Goal: Task Accomplishment & Management: Complete application form

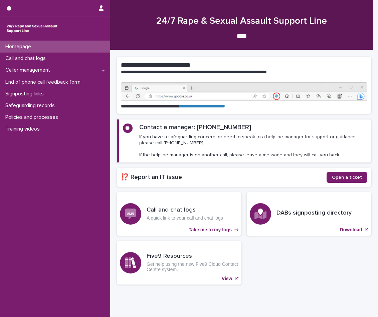
click at [19, 46] on p "Homepage" at bounding box center [20, 46] width 34 height 6
click at [42, 63] on div "Call and chat logs" at bounding box center [55, 58] width 110 height 12
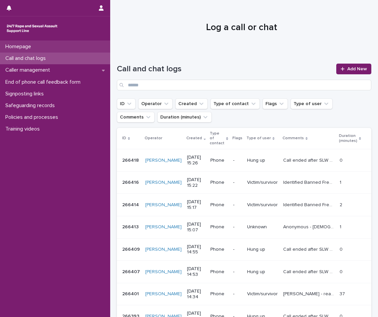
click at [27, 43] on div "Homepage" at bounding box center [55, 47] width 110 height 12
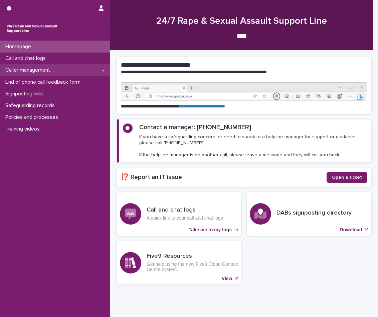
click at [58, 67] on div "Caller management" at bounding box center [55, 70] width 110 height 12
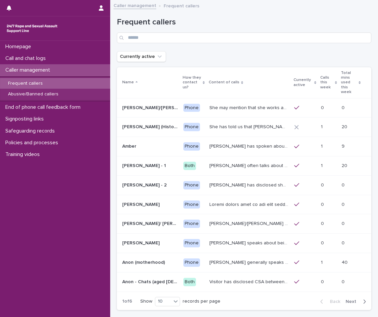
click at [58, 84] on div "Frequent callers" at bounding box center [55, 83] width 110 height 11
click at [351, 299] on span "Next" at bounding box center [353, 301] width 15 height 5
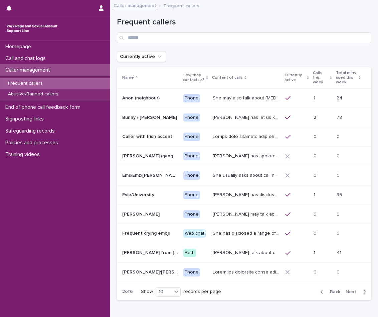
click at [351, 290] on span "Next" at bounding box center [353, 291] width 15 height 5
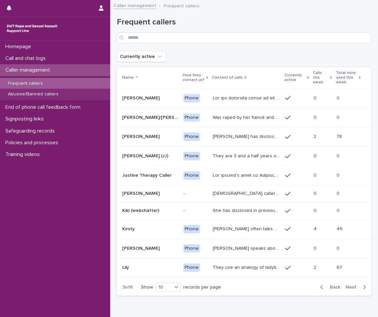
click at [351, 289] on span "Next" at bounding box center [353, 286] width 15 height 5
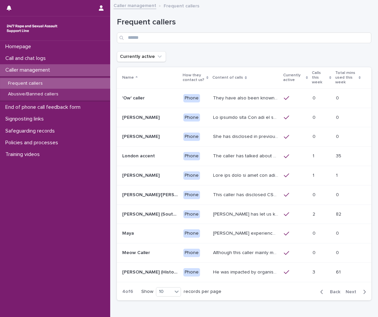
click at [351, 290] on span "Next" at bounding box center [353, 291] width 15 height 5
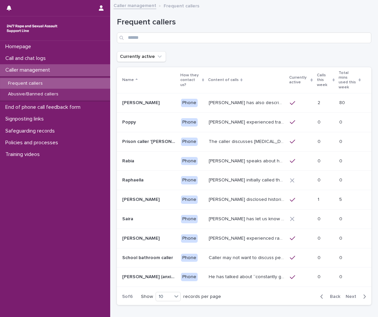
click at [351, 294] on span "Next" at bounding box center [353, 296] width 15 height 5
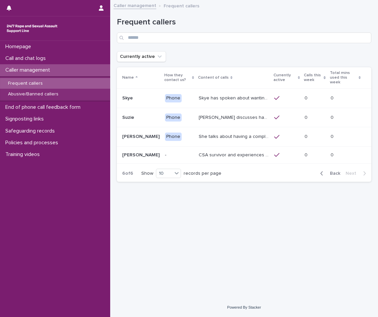
click at [351, 290] on div "Loading... Saving… Loading... Saving… Frequent callers Currently active Name Ho…" at bounding box center [244, 150] width 268 height 293
click at [214, 151] on p "CSA survivor and experiences of sexual violence in her teens. Long history of a…" at bounding box center [235, 154] width 72 height 7
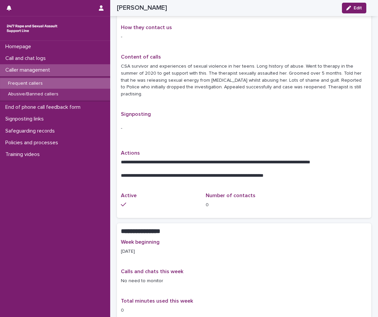
scroll to position [83, 0]
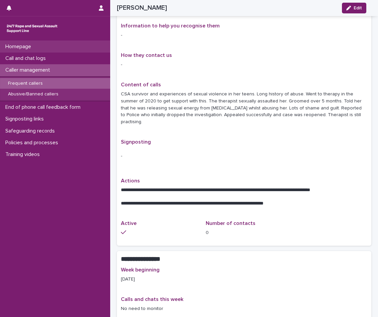
click at [39, 52] on div "Homepage" at bounding box center [55, 47] width 110 height 12
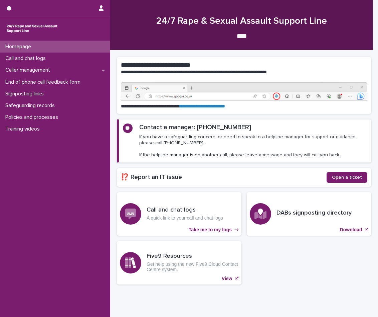
click at [42, 53] on div "Call and chat logs" at bounding box center [55, 58] width 110 height 12
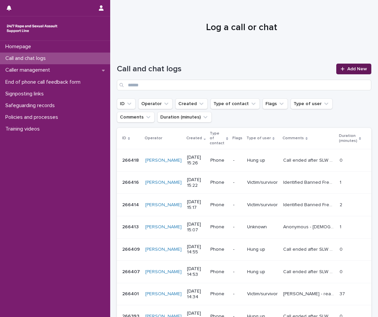
click at [360, 69] on span "Add New" at bounding box center [358, 69] width 20 height 5
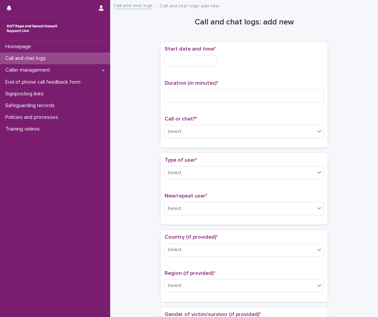
click at [202, 57] on input "text" at bounding box center [191, 61] width 53 height 12
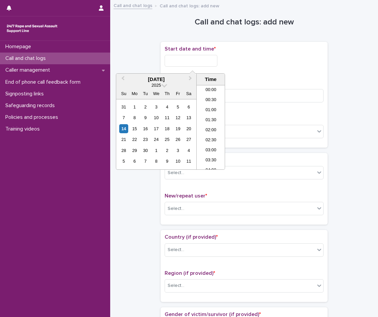
scroll to position [134, 0]
click at [214, 116] on li "08:00" at bounding box center [211, 117] width 28 height 10
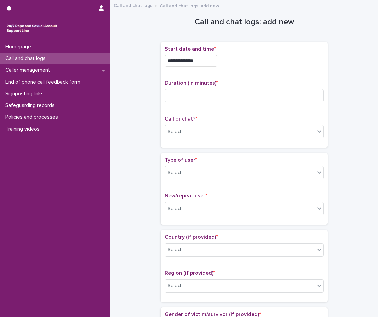
click at [213, 70] on div "**********" at bounding box center [244, 59] width 159 height 26
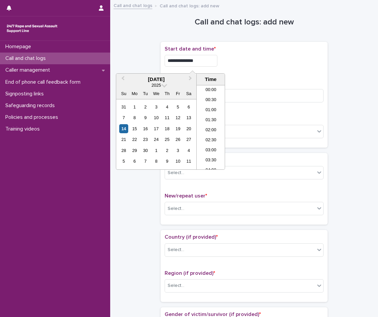
click at [208, 56] on input "**********" at bounding box center [191, 61] width 53 height 12
type input "**********"
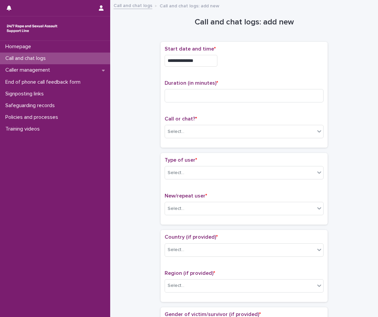
click at [282, 71] on div "**********" at bounding box center [244, 59] width 159 height 26
click at [228, 94] on input at bounding box center [244, 95] width 159 height 13
type input "*"
click at [212, 125] on div "Select..." at bounding box center [244, 131] width 159 height 13
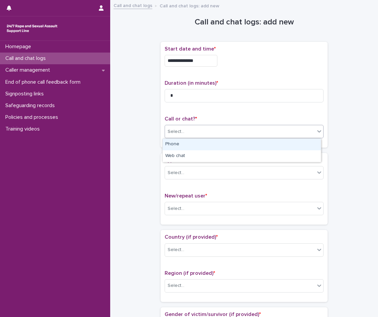
click at [190, 147] on div "Phone" at bounding box center [242, 144] width 158 height 12
click at [184, 173] on div "Select..." at bounding box center [240, 172] width 150 height 11
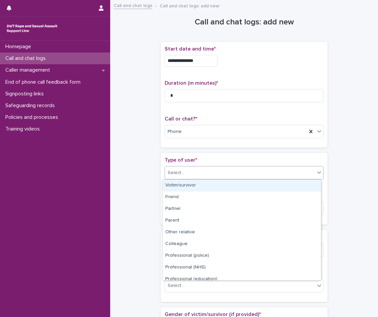
click at [188, 184] on div "Victim/survivor" at bounding box center [242, 185] width 158 height 12
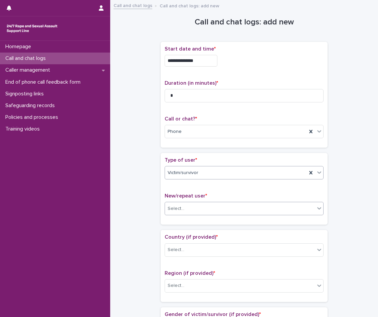
click at [193, 208] on div "Select..." at bounding box center [240, 208] width 150 height 11
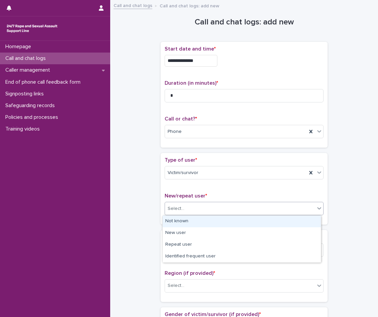
click at [194, 220] on div "Not known" at bounding box center [242, 221] width 158 height 12
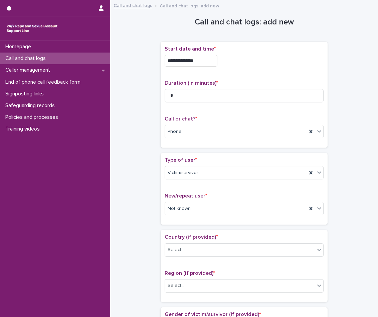
click at [198, 198] on span "New/repeat user *" at bounding box center [186, 195] width 42 height 5
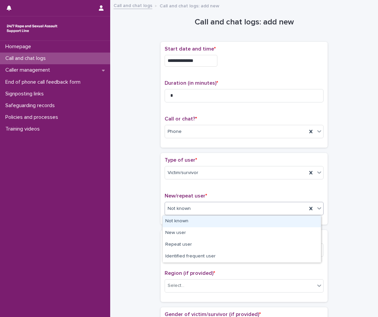
click at [200, 206] on div "Not known" at bounding box center [236, 208] width 142 height 11
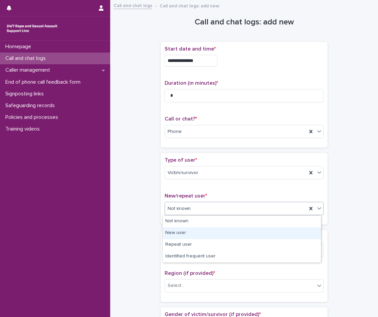
click at [198, 234] on div "New user" at bounding box center [242, 233] width 158 height 12
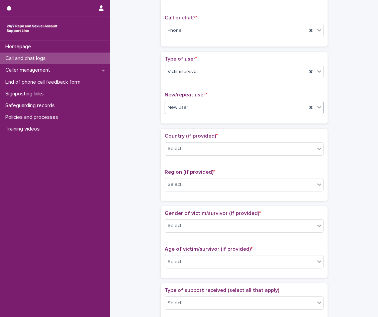
scroll to position [134, 0]
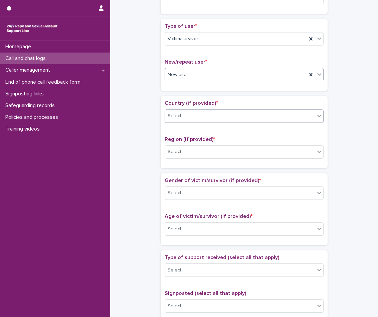
click at [209, 113] on div "Select..." at bounding box center [240, 115] width 150 height 11
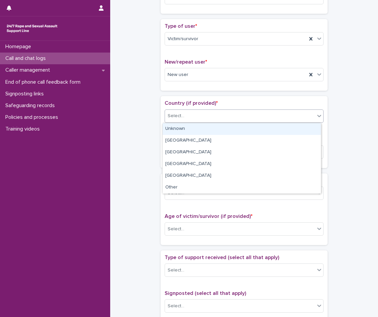
click at [196, 126] on div "Unknown" at bounding box center [242, 129] width 158 height 12
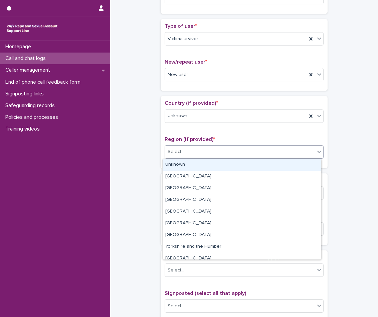
click at [195, 156] on div "Select..." at bounding box center [240, 151] width 150 height 11
click at [194, 163] on div "Unknown" at bounding box center [242, 165] width 158 height 12
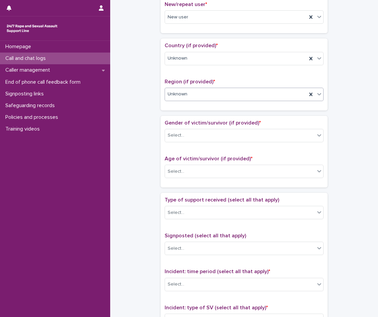
scroll to position [234, 0]
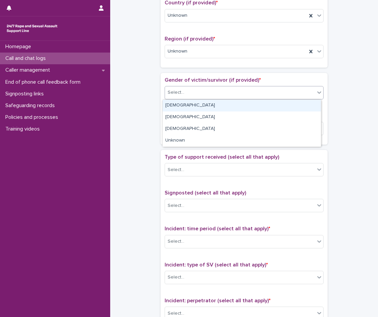
click at [209, 97] on div "Select..." at bounding box center [240, 92] width 150 height 11
click at [191, 108] on div "[DEMOGRAPHIC_DATA]" at bounding box center [242, 106] width 158 height 12
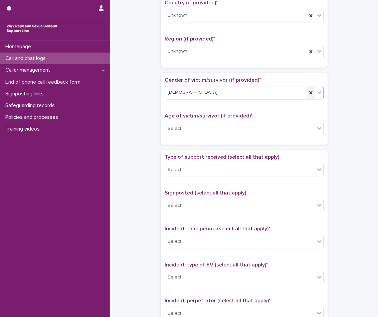
click at [311, 91] on icon at bounding box center [311, 92] width 7 height 7
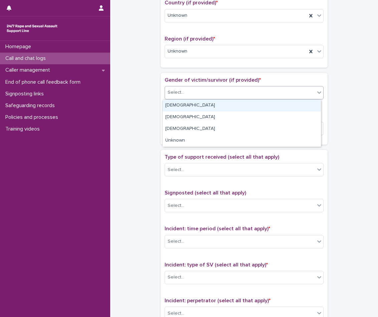
click at [256, 91] on div "Select..." at bounding box center [240, 92] width 150 height 11
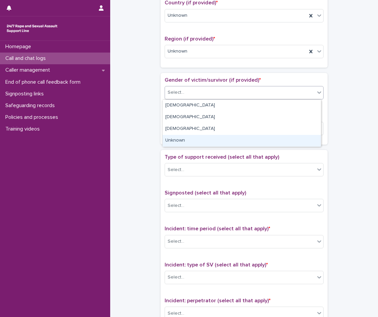
click at [195, 139] on div "Unknown" at bounding box center [242, 141] width 158 height 12
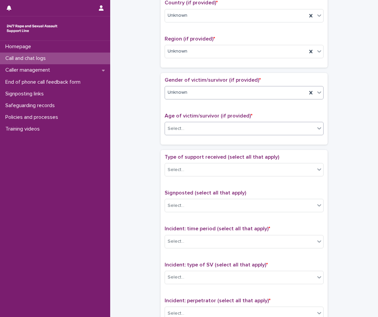
click at [194, 132] on div "Select..." at bounding box center [240, 128] width 150 height 11
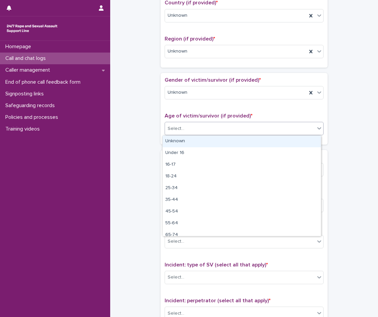
click at [193, 142] on div "Unknown" at bounding box center [242, 141] width 158 height 12
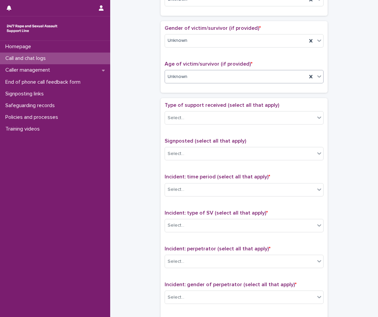
scroll to position [301, 0]
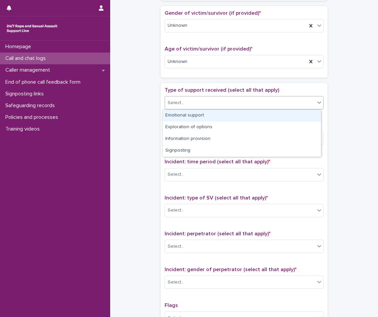
click at [216, 106] on div "Select..." at bounding box center [240, 102] width 150 height 11
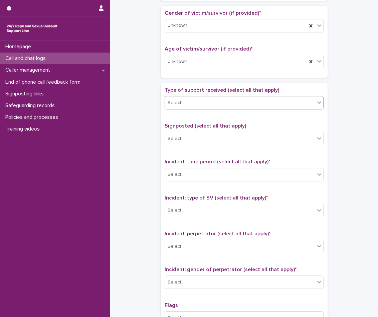
click at [220, 100] on div "Select..." at bounding box center [240, 102] width 150 height 11
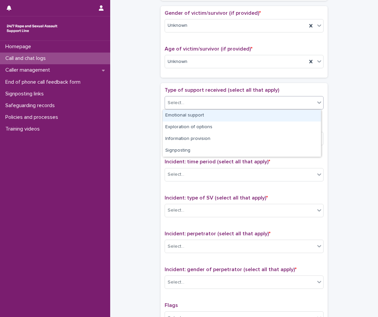
click at [215, 111] on div "Emotional support" at bounding box center [242, 116] width 158 height 12
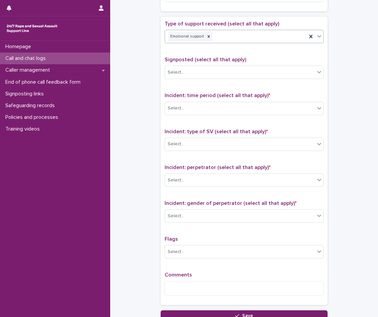
scroll to position [368, 0]
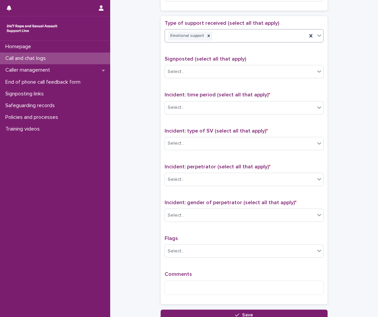
click at [215, 111] on div "Select..." at bounding box center [240, 107] width 150 height 11
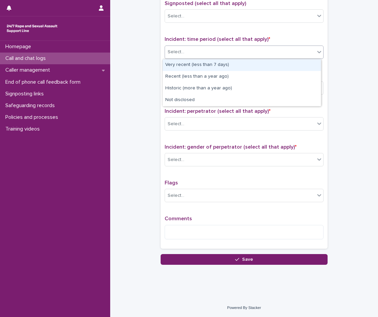
click at [234, 53] on div "Select..." at bounding box center [240, 51] width 150 height 11
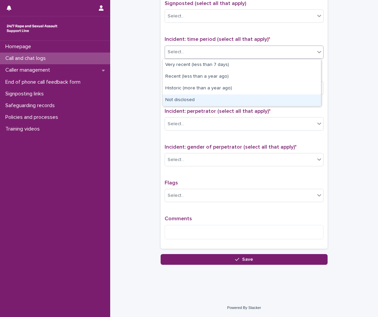
click at [204, 103] on div "Not disclosed" at bounding box center [242, 100] width 158 height 12
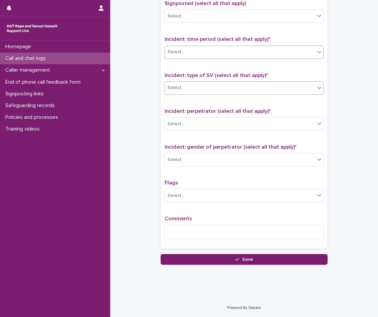
click at [213, 87] on div "Select..." at bounding box center [240, 87] width 150 height 11
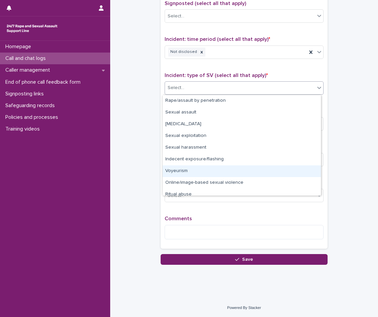
scroll to position [17, 0]
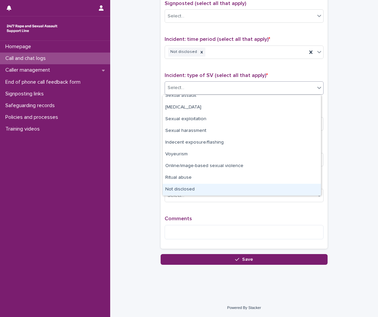
click at [203, 188] on div "Not disclosed" at bounding box center [242, 190] width 158 height 12
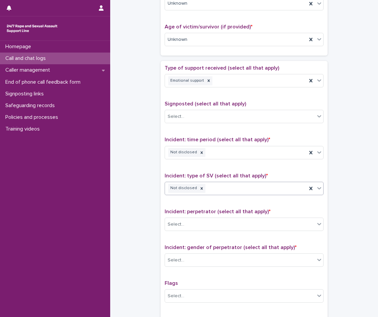
scroll to position [390, 0]
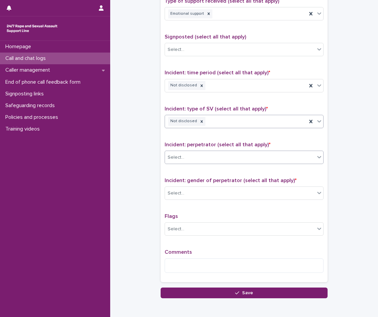
click at [229, 158] on div "Select..." at bounding box center [240, 157] width 150 height 11
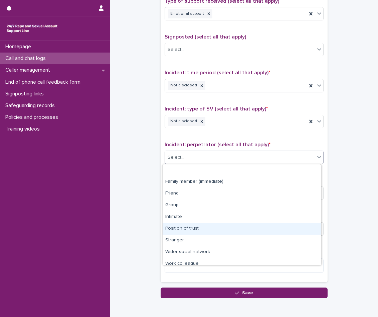
scroll to position [28, 0]
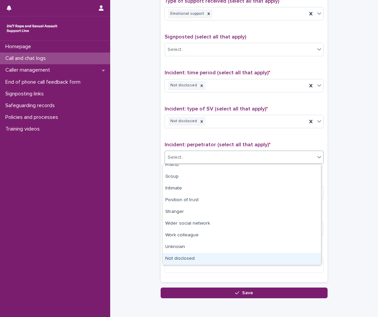
click at [210, 254] on div "Not disclosed" at bounding box center [242, 259] width 158 height 12
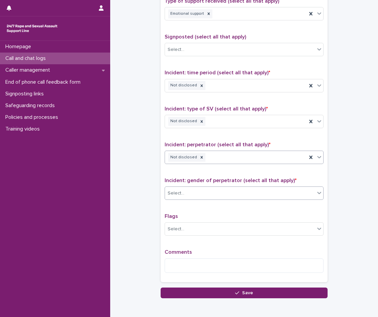
click at [215, 189] on div "Select..." at bounding box center [240, 193] width 150 height 11
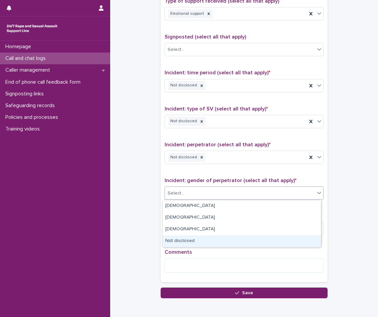
click at [202, 245] on div "Not disclosed" at bounding box center [242, 241] width 158 height 12
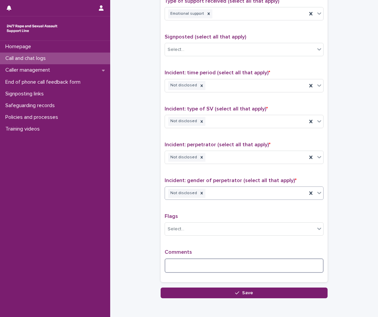
click at [196, 269] on textarea at bounding box center [244, 265] width 159 height 14
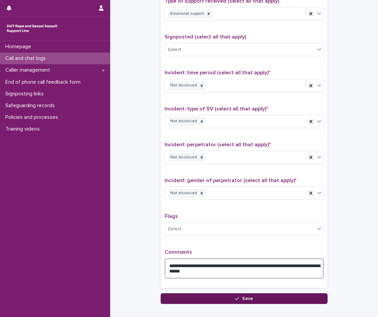
type textarea "**********"
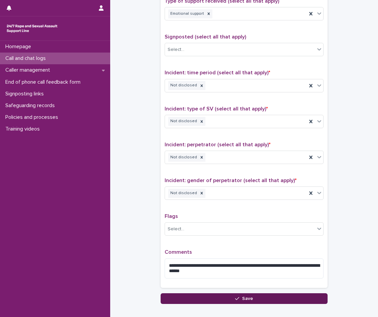
click at [246, 294] on button "Save" at bounding box center [244, 298] width 167 height 11
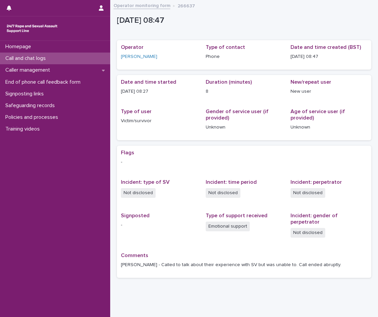
click at [8, 56] on p "Call and chat logs" at bounding box center [27, 58] width 48 height 6
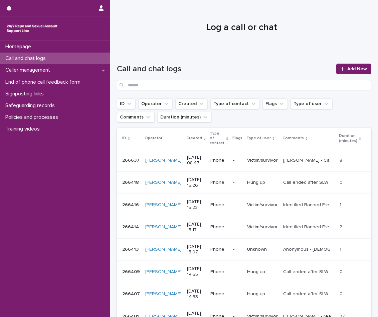
click at [40, 58] on p "Call and chat logs" at bounding box center [27, 58] width 48 height 6
click at [347, 72] on link "Add New" at bounding box center [354, 69] width 35 height 11
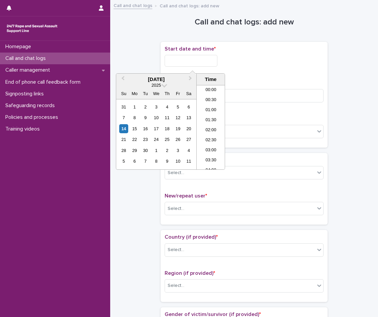
click at [189, 61] on input "text" at bounding box center [191, 61] width 53 height 12
click at [208, 120] on li "09:00" at bounding box center [211, 117] width 28 height 10
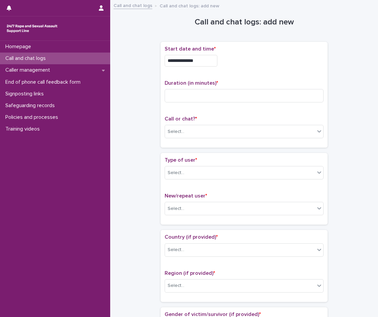
click at [212, 57] on input "**********" at bounding box center [191, 61] width 53 height 12
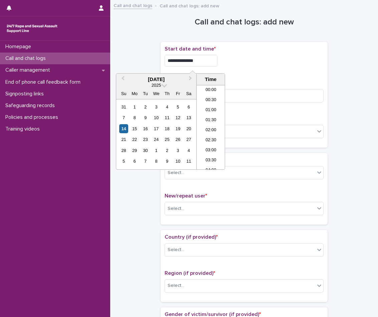
scroll to position [144, 0]
type input "**********"
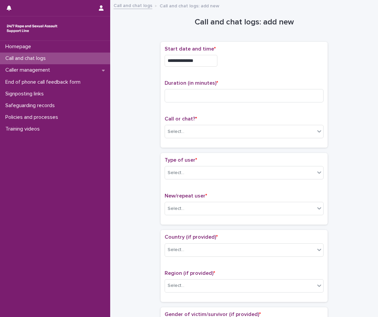
click at [264, 72] on div "**********" at bounding box center [244, 95] width 159 height 98
click at [235, 93] on input at bounding box center [244, 95] width 159 height 13
type input "*"
click at [226, 125] on div "Select..." at bounding box center [244, 131] width 159 height 13
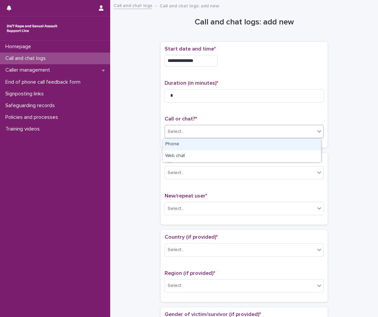
click at [211, 145] on div "Phone" at bounding box center [242, 144] width 158 height 12
click at [209, 175] on div "Select..." at bounding box center [240, 172] width 150 height 11
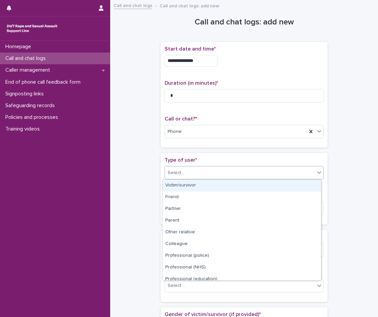
click at [209, 184] on div "Victim/survivor" at bounding box center [242, 185] width 158 height 12
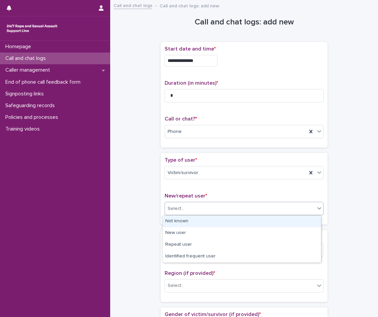
click at [210, 206] on div "Select..." at bounding box center [240, 208] width 150 height 11
click at [205, 220] on div "Not known" at bounding box center [242, 221] width 158 height 12
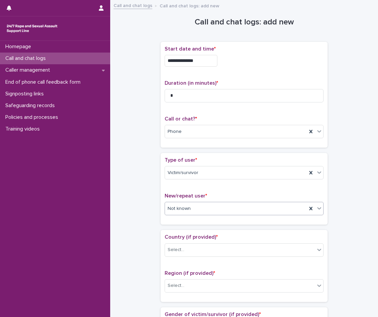
scroll to position [100, 0]
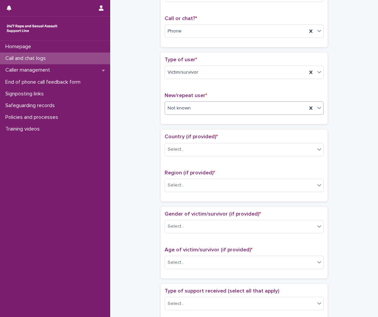
click at [210, 139] on span "Country (if provided) *" at bounding box center [191, 136] width 53 height 5
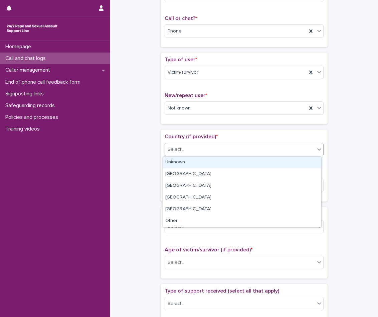
click at [209, 155] on div "Select..." at bounding box center [244, 149] width 159 height 13
drag, startPoint x: 204, startPoint y: 160, endPoint x: 202, endPoint y: 171, distance: 11.3
click at [204, 160] on div "Unknown" at bounding box center [242, 162] width 158 height 12
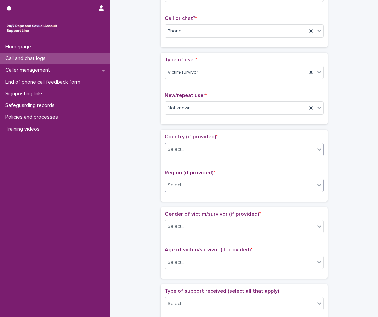
click at [198, 185] on div "Select..." at bounding box center [240, 184] width 150 height 11
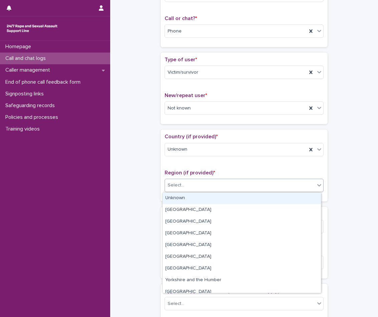
click at [196, 199] on div "Unknown" at bounding box center [242, 198] width 158 height 12
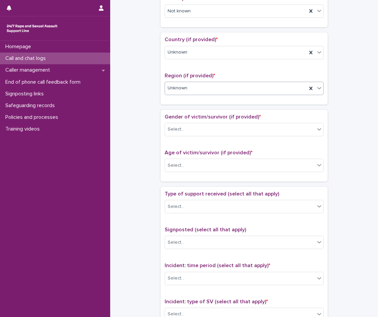
scroll to position [201, 0]
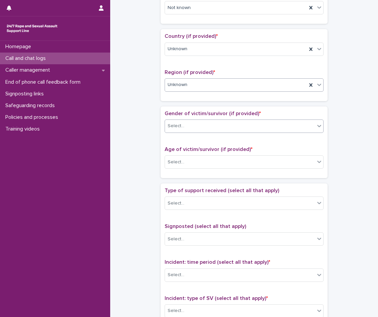
click at [215, 121] on div "Select..." at bounding box center [240, 125] width 150 height 11
click at [195, 157] on div "Select..." at bounding box center [240, 161] width 150 height 11
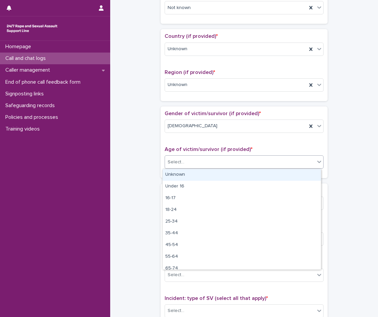
click at [194, 175] on div "Unknown" at bounding box center [242, 175] width 158 height 12
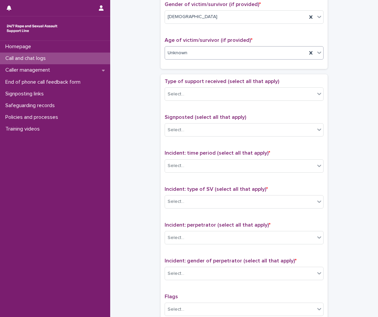
scroll to position [334, 0]
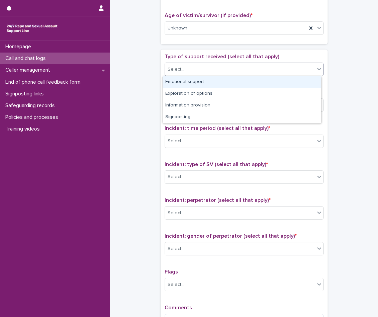
click at [203, 71] on div "Select..." at bounding box center [240, 69] width 150 height 11
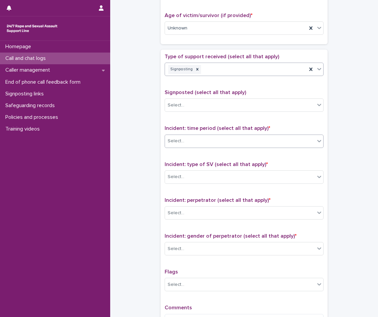
click at [205, 139] on div "Select..." at bounding box center [240, 140] width 150 height 11
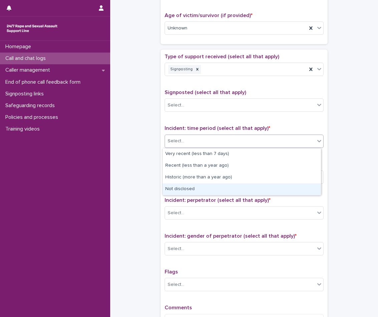
click at [188, 187] on div "Not disclosed" at bounding box center [242, 189] width 158 height 12
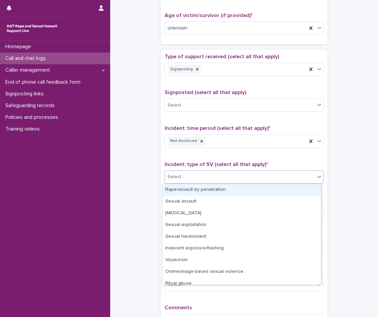
click at [194, 174] on div "Select..." at bounding box center [240, 176] width 150 height 11
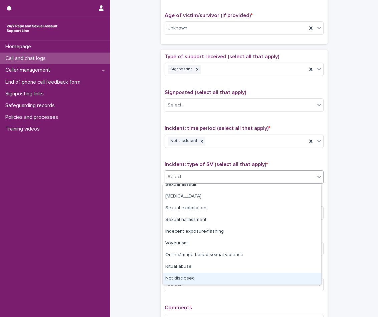
scroll to position [0, 0]
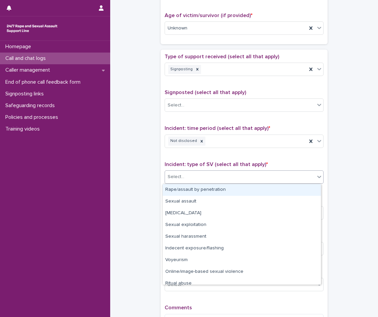
click at [191, 189] on div "Rape/assault by penetration" at bounding box center [242, 190] width 158 height 12
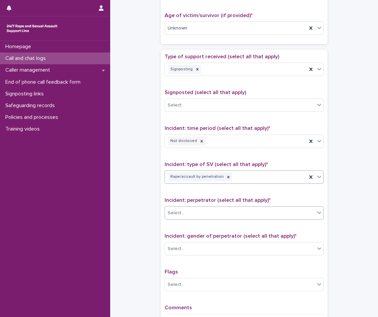
click at [195, 216] on div "Select..." at bounding box center [240, 212] width 150 height 11
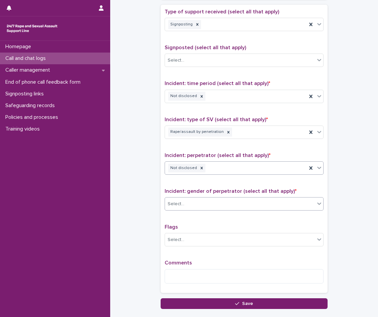
scroll to position [423, 0]
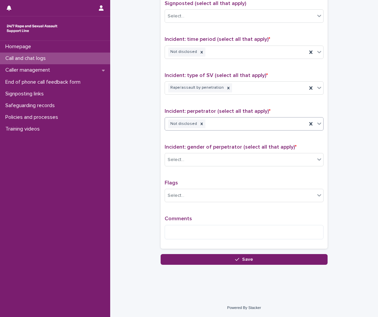
click at [194, 152] on div "Incident: gender of perpetrator (select all that apply) * Select..." at bounding box center [244, 158] width 159 height 28
click at [195, 167] on div "Incident: gender of perpetrator (select all that apply) * Select..." at bounding box center [244, 158] width 159 height 28
click at [198, 171] on div "Incident: gender of perpetrator (select all that apply) * Select..." at bounding box center [244, 158] width 159 height 28
click at [199, 162] on div "Select..." at bounding box center [240, 159] width 150 height 11
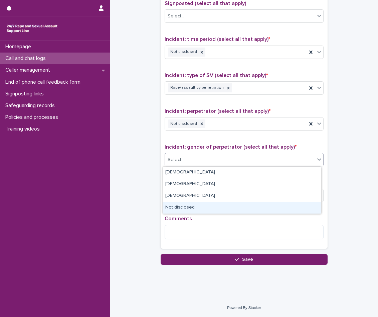
click at [199, 211] on div "Not disclosed" at bounding box center [242, 208] width 158 height 12
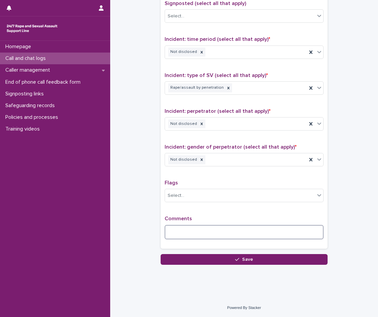
click at [196, 229] on textarea at bounding box center [244, 232] width 159 height 14
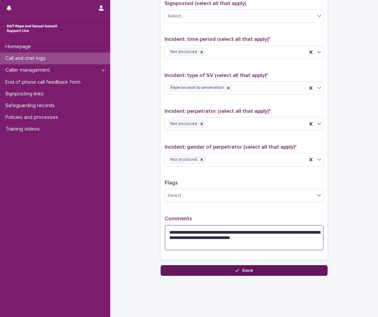
type textarea "**********"
click at [203, 266] on button "Save" at bounding box center [244, 270] width 167 height 11
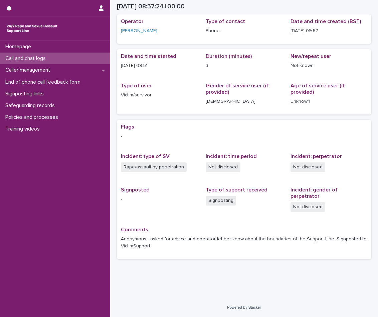
scroll to position [19, 0]
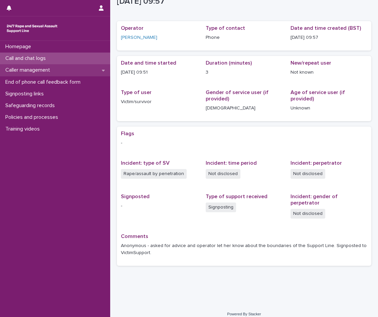
click at [45, 73] on p "Caller management" at bounding box center [29, 70] width 53 height 6
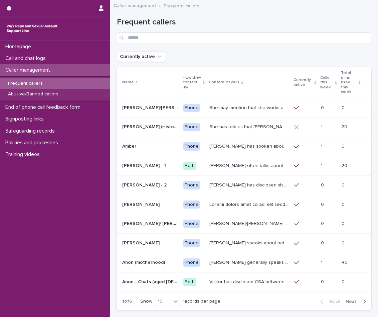
click at [346, 299] on span "Next" at bounding box center [353, 301] width 15 height 5
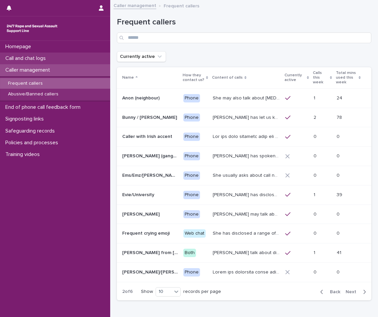
drag, startPoint x: 44, startPoint y: 84, endPoint x: 45, endPoint y: 59, distance: 24.8
click at [44, 84] on p "Frequent callers" at bounding box center [25, 84] width 45 height 6
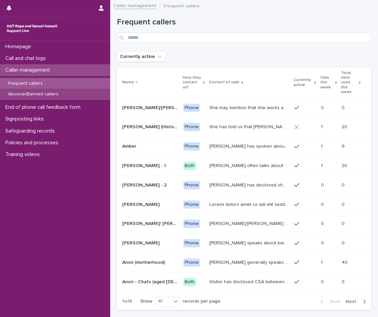
click at [84, 98] on div "Abusive/Banned callers" at bounding box center [55, 94] width 110 height 11
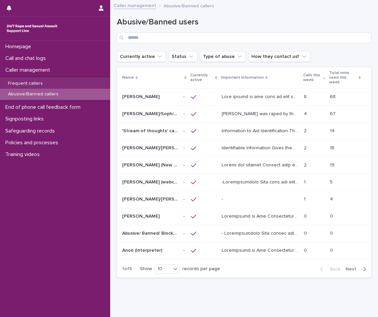
click at [149, 94] on p at bounding box center [150, 97] width 56 height 6
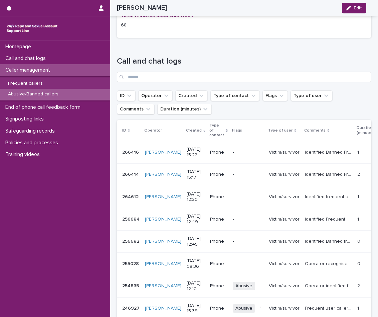
scroll to position [635, 0]
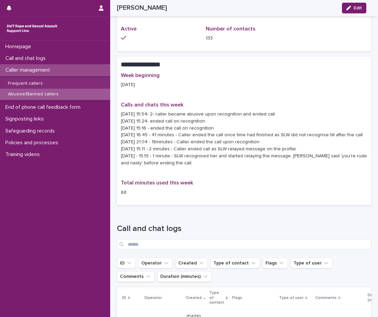
drag, startPoint x: 346, startPoint y: 3, endPoint x: 298, endPoint y: 28, distance: 53.4
click at [346, 3] on button "Edit" at bounding box center [354, 8] width 24 height 11
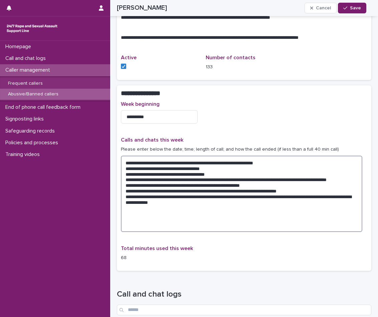
click at [194, 190] on textarea "**********" at bounding box center [242, 193] width 242 height 76
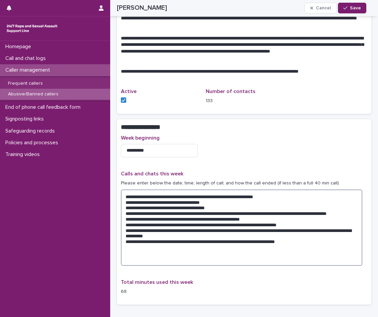
click at [305, 226] on textarea "**********" at bounding box center [242, 227] width 242 height 76
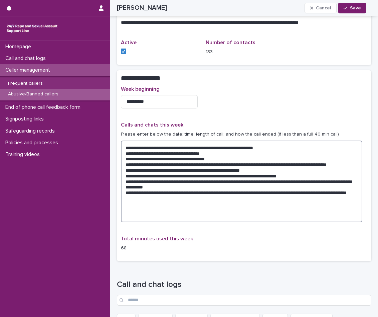
scroll to position [681, 0]
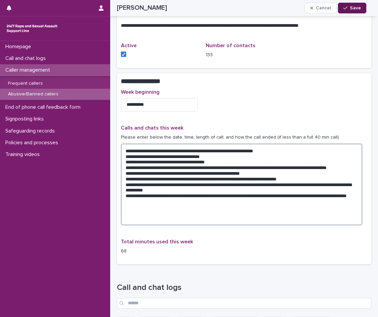
type textarea "**********"
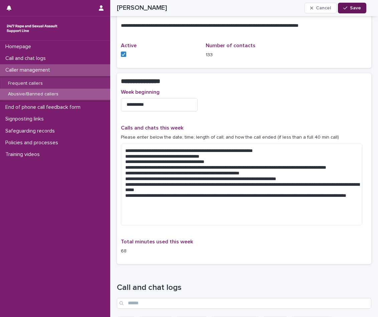
click at [345, 3] on button "Save" at bounding box center [352, 8] width 28 height 11
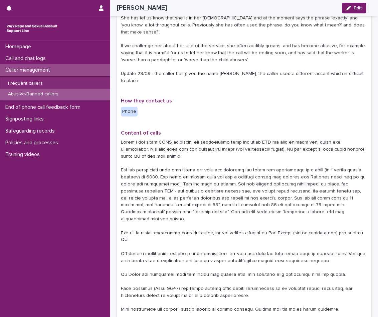
scroll to position [146, 0]
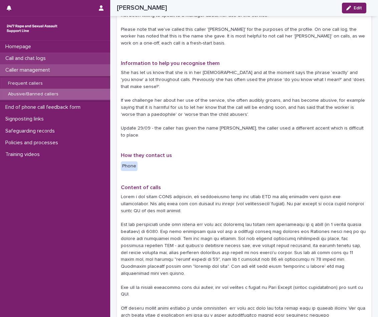
click at [49, 59] on p "Call and chat logs" at bounding box center [27, 58] width 48 height 6
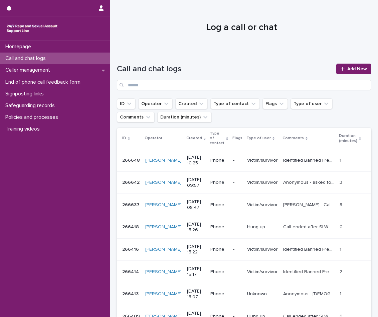
click at [29, 62] on p "Call and chat logs" at bounding box center [27, 58] width 48 height 6
click at [348, 64] on link "Add New" at bounding box center [354, 69] width 35 height 11
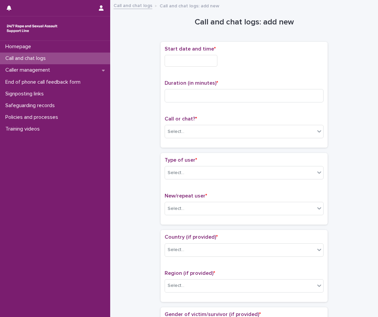
click at [197, 62] on input "text" at bounding box center [191, 61] width 53 height 12
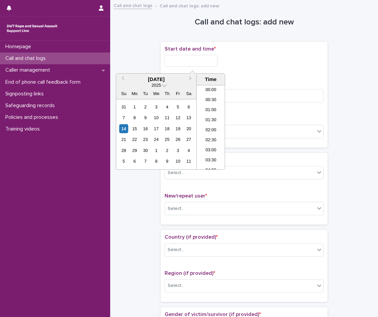
scroll to position [174, 0]
click at [215, 129] on li "10:30" at bounding box center [211, 127] width 28 height 10
type input "**********"
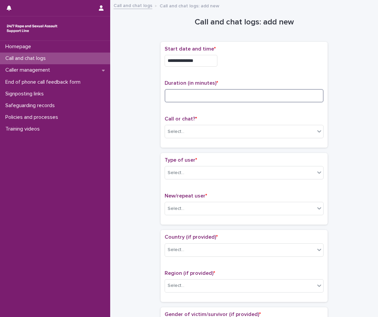
click at [209, 92] on input at bounding box center [244, 95] width 159 height 13
type input "*"
click at [206, 133] on div "Select..." at bounding box center [240, 131] width 150 height 11
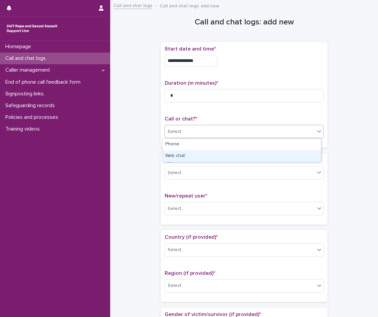
click at [207, 157] on div "Web chat" at bounding box center [242, 156] width 158 height 12
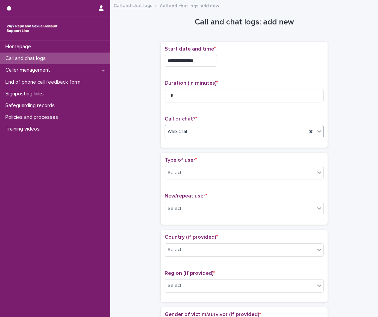
click at [211, 135] on div "Web chat" at bounding box center [236, 131] width 142 height 11
click at [211, 139] on div "Phone" at bounding box center [242, 144] width 158 height 12
click at [200, 169] on div "Select..." at bounding box center [240, 172] width 150 height 11
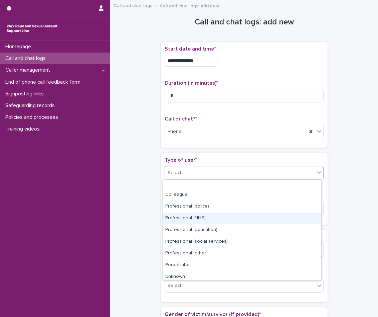
scroll to position [75, 0]
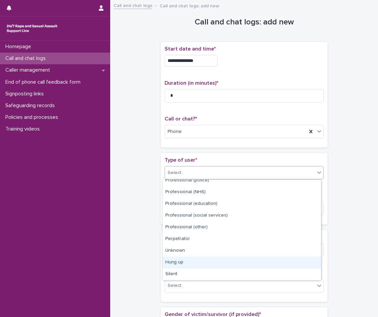
click at [206, 262] on div "Hung up" at bounding box center [242, 262] width 158 height 12
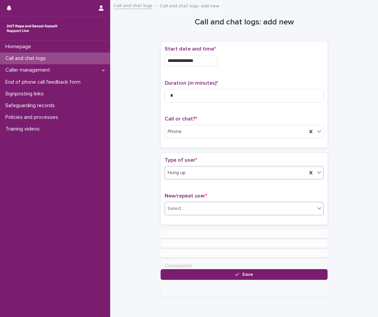
click at [208, 210] on div "Select..." at bounding box center [240, 208] width 150 height 11
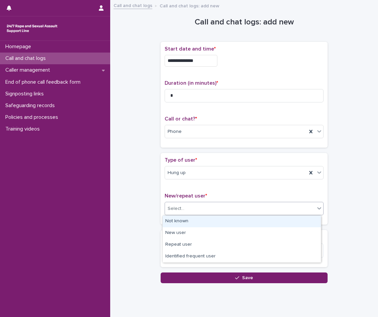
click at [206, 223] on div "Not known" at bounding box center [242, 221] width 158 height 12
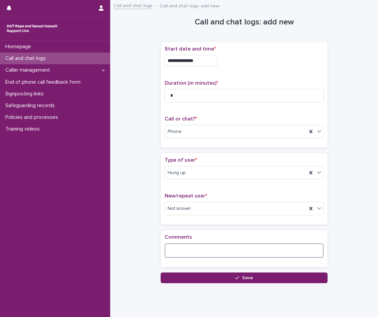
click at [200, 246] on textarea at bounding box center [244, 250] width 159 height 14
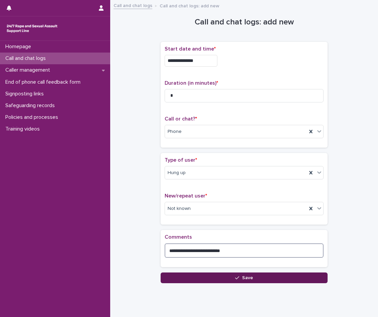
type textarea "**********"
click at [193, 274] on button "Save" at bounding box center [244, 277] width 167 height 11
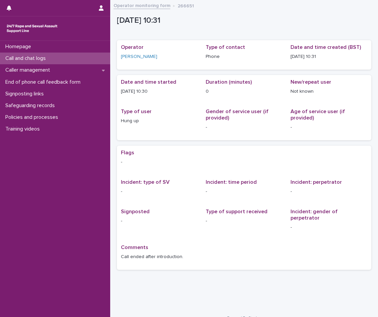
click at [39, 58] on p "Call and chat logs" at bounding box center [27, 58] width 48 height 6
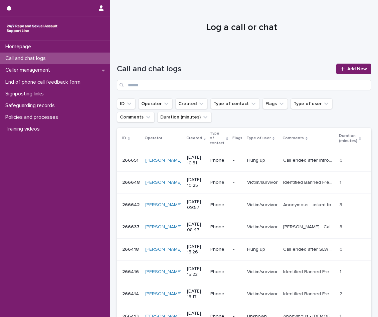
click at [64, 57] on div "Call and chat logs" at bounding box center [55, 58] width 110 height 12
click at [350, 71] on span "Add New" at bounding box center [358, 69] width 20 height 5
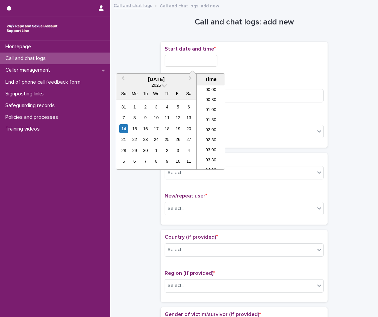
click at [198, 64] on input "text" at bounding box center [191, 61] width 53 height 12
click at [209, 120] on li "10:00" at bounding box center [211, 117] width 28 height 10
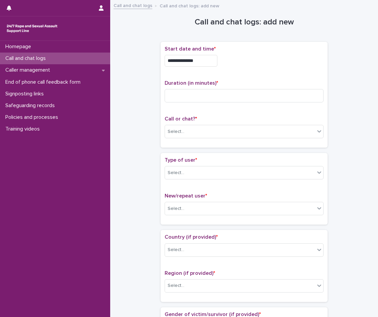
click at [210, 60] on input "**********" at bounding box center [191, 61] width 53 height 12
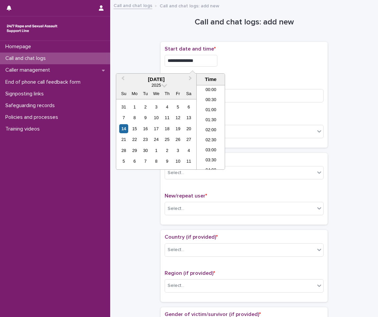
scroll to position [164, 0]
type input "**********"
click at [251, 76] on div "**********" at bounding box center [244, 95] width 159 height 98
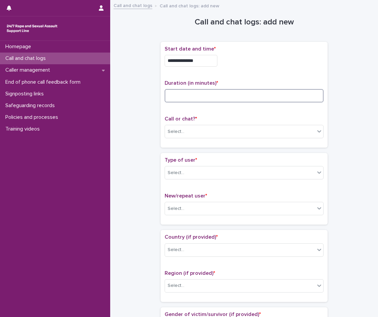
click at [235, 93] on input at bounding box center [244, 95] width 159 height 13
type input "*"
click at [214, 128] on div "Select..." at bounding box center [240, 131] width 150 height 11
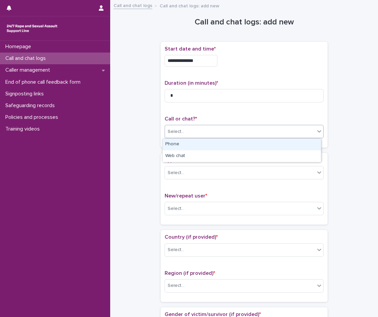
click at [197, 149] on div "Phone" at bounding box center [242, 144] width 158 height 12
click at [200, 182] on div "Type of user * Select..." at bounding box center [244, 171] width 159 height 28
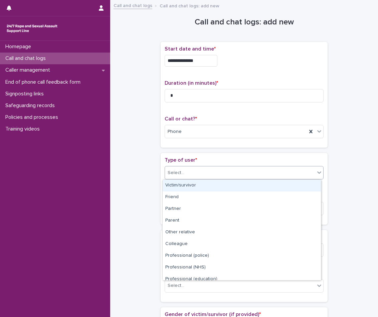
click at [199, 173] on div "Select..." at bounding box center [240, 172] width 150 height 11
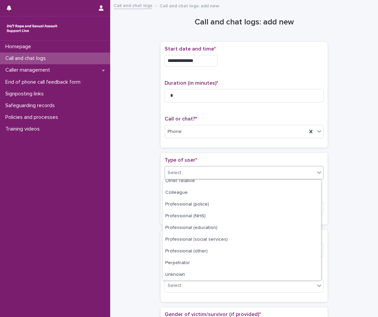
scroll to position [75, 0]
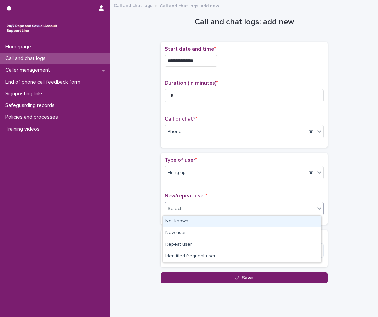
click at [196, 204] on div "Select..." at bounding box center [240, 208] width 150 height 11
click at [197, 223] on div "Not known" at bounding box center [242, 221] width 158 height 12
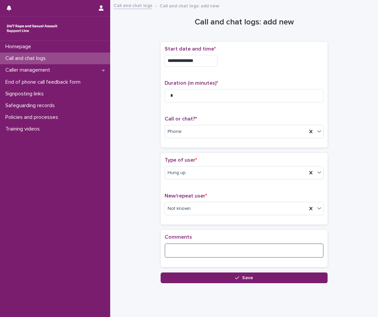
click at [195, 250] on textarea at bounding box center [244, 250] width 159 height 14
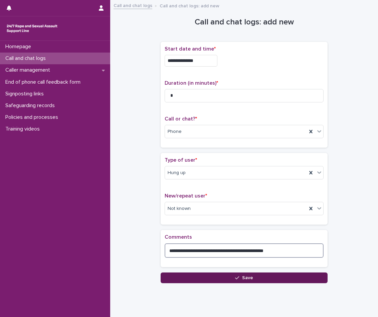
type textarea "**********"
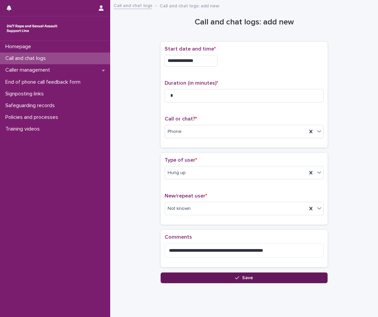
click at [201, 279] on button "Save" at bounding box center [244, 277] width 167 height 11
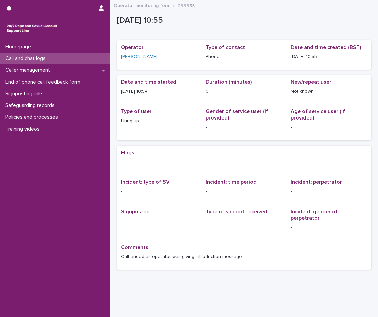
click at [41, 60] on p "Call and chat logs" at bounding box center [27, 58] width 48 height 6
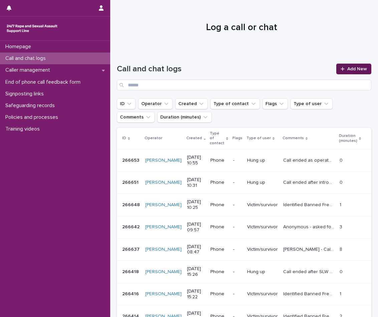
click at [338, 65] on link "Add New" at bounding box center [354, 69] width 35 height 11
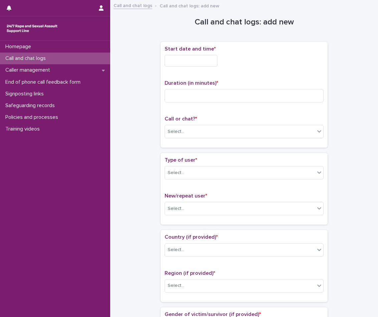
click at [172, 62] on input "text" at bounding box center [191, 61] width 53 height 12
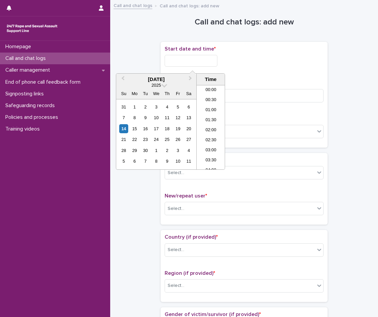
scroll to position [174, 0]
click at [215, 115] on li "10:00" at bounding box center [211, 117] width 28 height 10
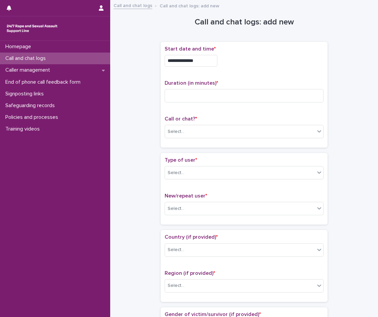
click at [215, 67] on div "**********" at bounding box center [244, 59] width 159 height 26
click at [215, 64] on input "**********" at bounding box center [191, 61] width 53 height 12
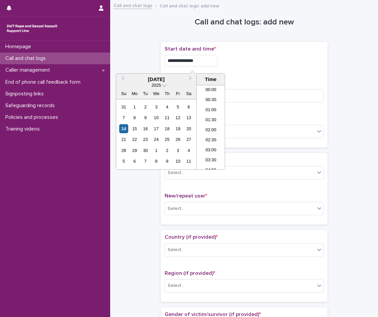
scroll to position [164, 0]
type input "**********"
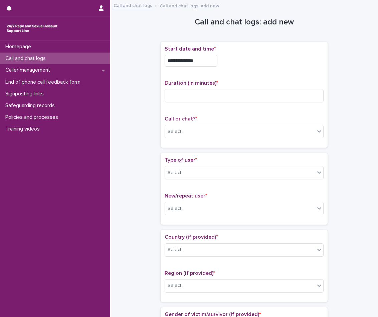
click at [227, 63] on div "**********" at bounding box center [244, 61] width 159 height 12
click at [232, 86] on div "Duration (in minutes) *" at bounding box center [244, 94] width 159 height 28
click at [234, 96] on input at bounding box center [244, 95] width 159 height 13
type input "*"
click at [204, 135] on div "Select..." at bounding box center [240, 131] width 150 height 11
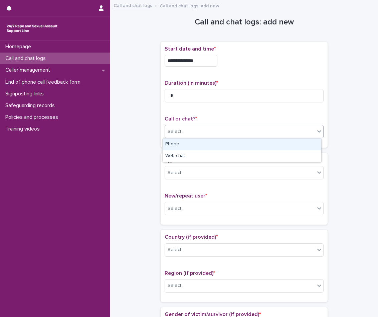
click at [197, 148] on div "Phone" at bounding box center [242, 144] width 158 height 12
click at [196, 167] on div "Select..." at bounding box center [240, 172] width 150 height 11
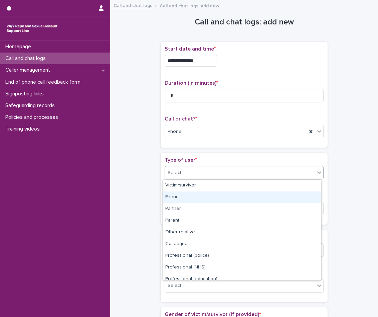
scroll to position [75, 0]
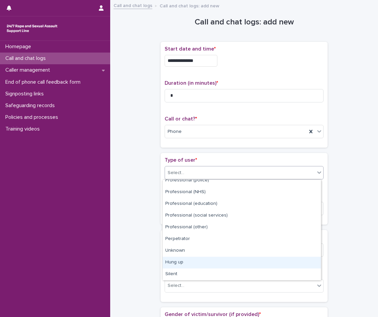
click at [207, 259] on div "Hung up" at bounding box center [242, 262] width 158 height 12
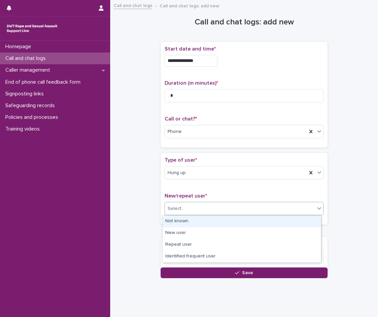
click at [211, 206] on div "Select..." at bounding box center [240, 208] width 150 height 11
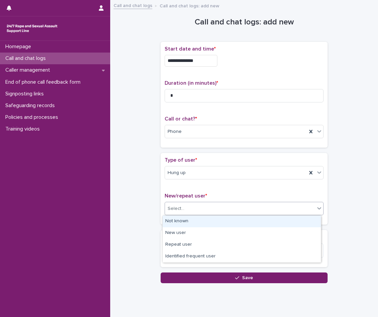
click at [209, 223] on div "Not known" at bounding box center [242, 221] width 158 height 12
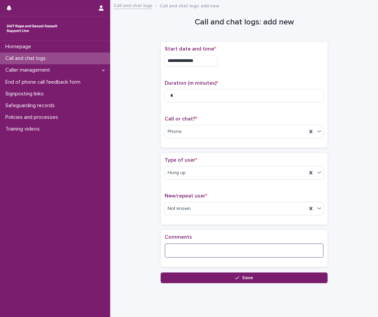
click at [207, 252] on textarea at bounding box center [244, 250] width 159 height 14
click at [211, 255] on textarea at bounding box center [244, 250] width 159 height 14
paste textarea "**********"
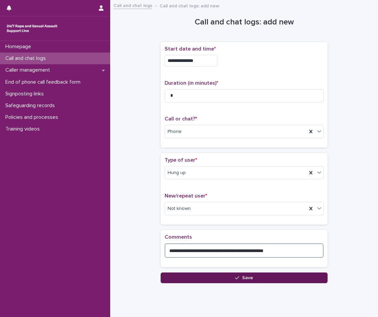
type textarea "**********"
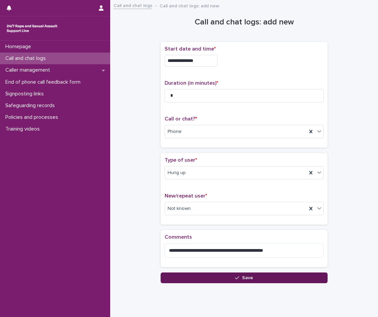
click at [254, 279] on button "Save" at bounding box center [244, 277] width 167 height 11
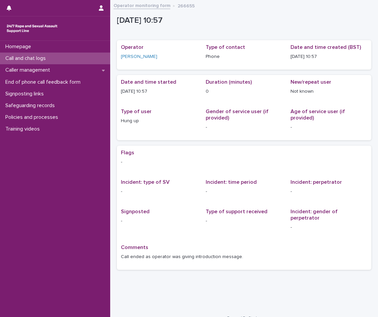
drag, startPoint x: 41, startPoint y: 58, endPoint x: 376, endPoint y: 63, distance: 334.6
click at [41, 58] on p "Call and chat logs" at bounding box center [27, 58] width 48 height 6
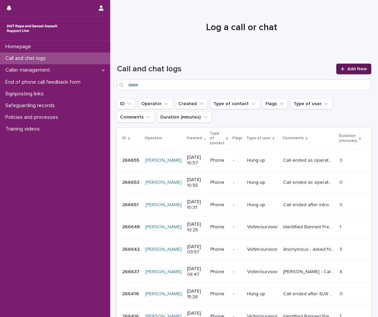
click at [342, 72] on link "Add New" at bounding box center [354, 69] width 35 height 11
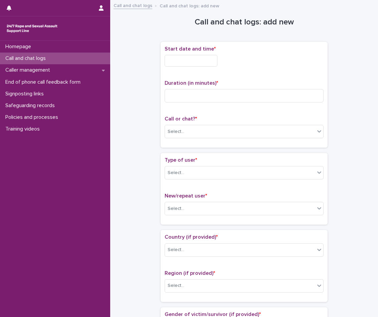
click at [192, 62] on input "text" at bounding box center [191, 61] width 53 height 12
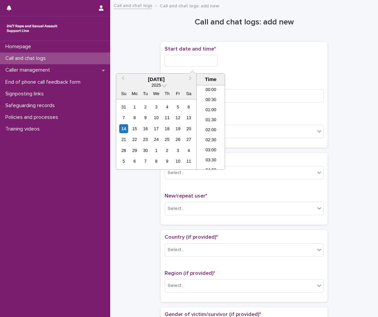
scroll to position [184, 0]
click at [208, 128] on li "11:00" at bounding box center [211, 127] width 28 height 10
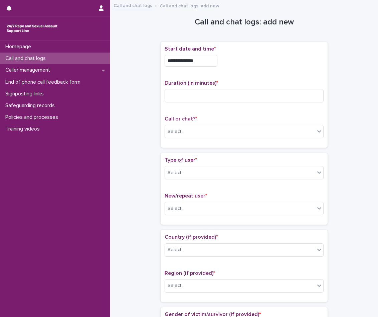
click at [210, 56] on input "**********" at bounding box center [191, 61] width 53 height 12
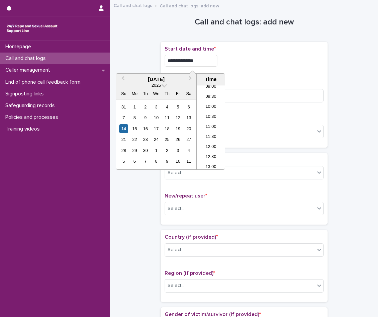
type input "**********"
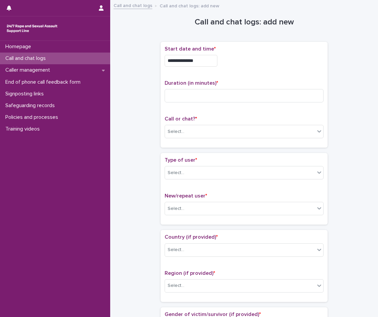
click at [258, 62] on div "**********" at bounding box center [244, 61] width 159 height 12
click at [192, 102] on input at bounding box center [244, 95] width 159 height 13
click at [226, 98] on input at bounding box center [244, 95] width 159 height 13
type input "*"
click at [223, 133] on div "Select..." at bounding box center [240, 131] width 150 height 11
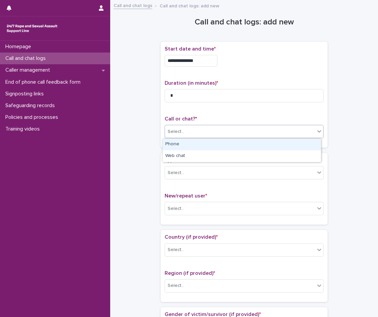
click at [187, 143] on div "Phone" at bounding box center [242, 144] width 158 height 12
click at [197, 171] on div "Select..." at bounding box center [240, 172] width 150 height 11
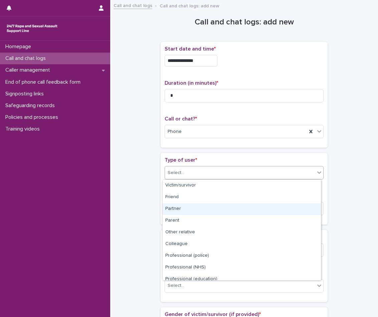
scroll to position [75, 0]
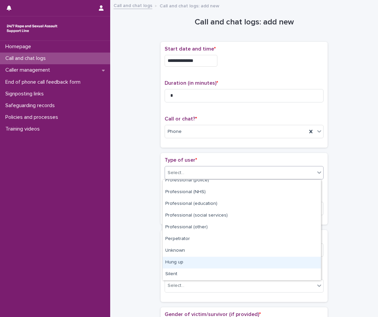
click at [200, 264] on div "Hung up" at bounding box center [242, 262] width 158 height 12
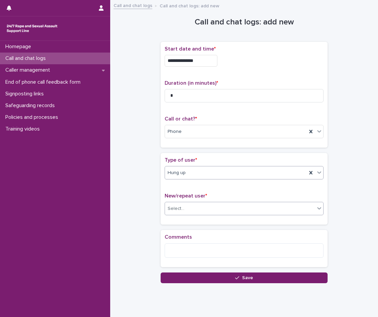
click at [200, 204] on div "Select..." at bounding box center [240, 208] width 150 height 11
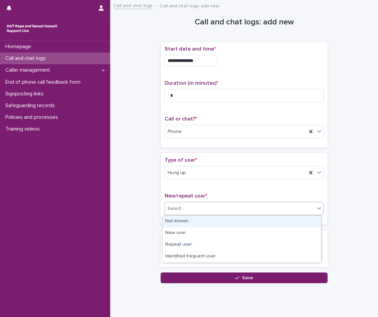
click at [202, 220] on div "Not known" at bounding box center [242, 221] width 158 height 12
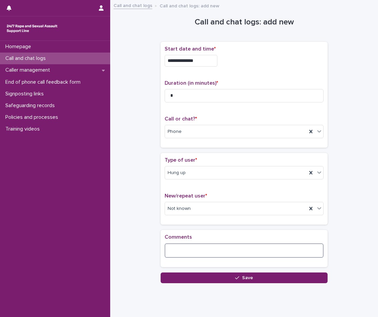
click at [202, 248] on textarea at bounding box center [244, 250] width 159 height 14
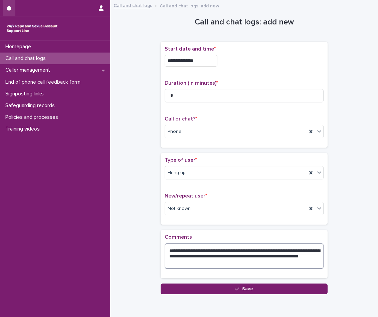
type textarea "**********"
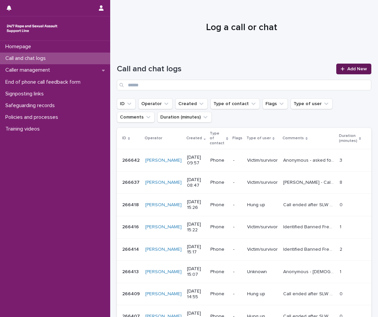
click at [348, 67] on span "Add New" at bounding box center [358, 69] width 20 height 5
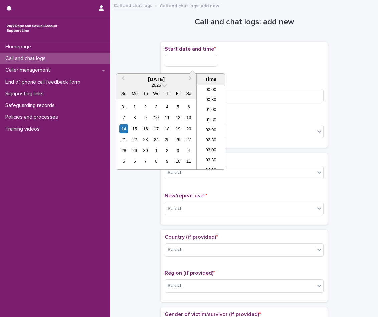
click at [196, 61] on input "text" at bounding box center [191, 61] width 53 height 12
click at [214, 123] on li "10:00" at bounding box center [211, 127] width 28 height 10
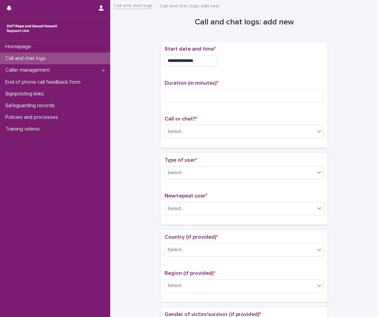
click at [215, 69] on div "**********" at bounding box center [244, 59] width 159 height 26
click at [215, 61] on input "**********" at bounding box center [191, 61] width 53 height 12
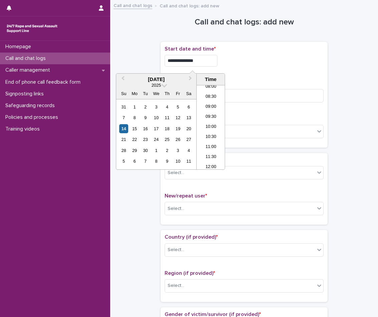
type input "**********"
click at [245, 45] on div "**********" at bounding box center [244, 95] width 167 height 106
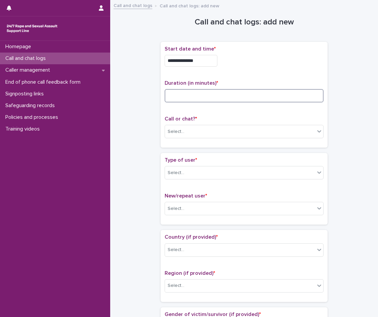
click at [244, 93] on input at bounding box center [244, 95] width 159 height 13
type input "*"
click at [200, 131] on div "Select..." at bounding box center [240, 131] width 150 height 11
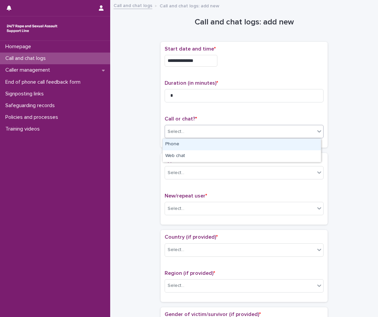
click at [199, 145] on div "Phone" at bounding box center [242, 144] width 158 height 12
click at [222, 170] on div "Select..." at bounding box center [240, 172] width 150 height 11
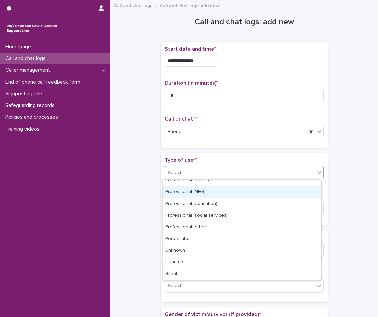
scroll to position [0, 0]
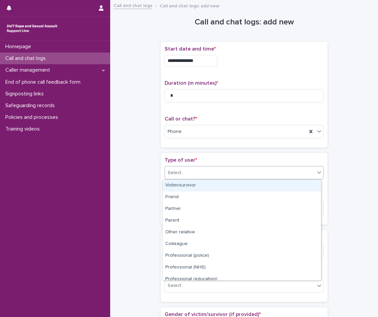
click at [190, 185] on div "Victim/survivor" at bounding box center [242, 185] width 158 height 12
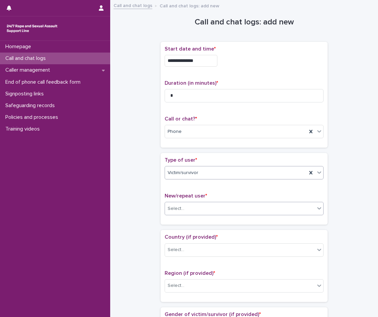
click at [198, 208] on div "Select..." at bounding box center [240, 208] width 150 height 11
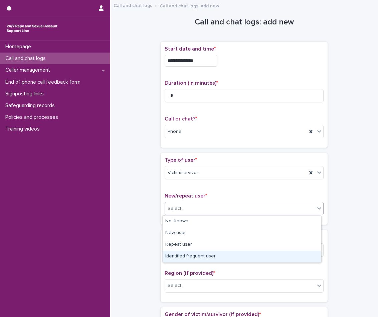
click at [198, 255] on div "Identified frequent user" at bounding box center [242, 256] width 158 height 12
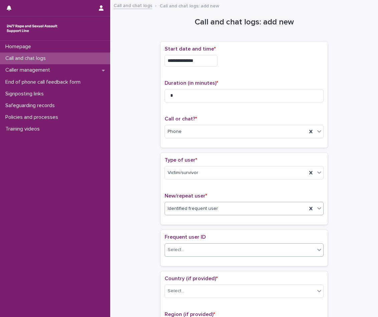
click at [205, 248] on div "Select..." at bounding box center [240, 249] width 150 height 11
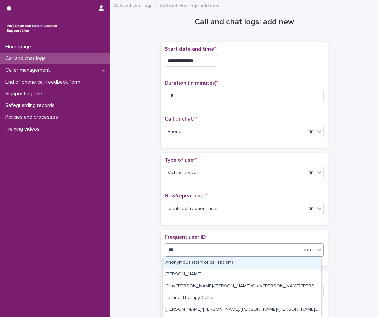
type input "****"
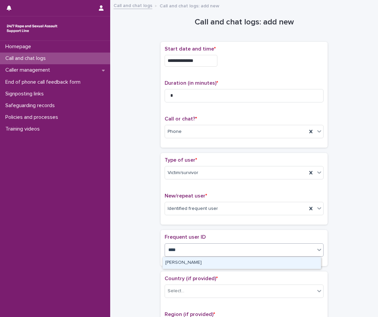
click at [204, 264] on div "[PERSON_NAME]" at bounding box center [242, 263] width 158 height 12
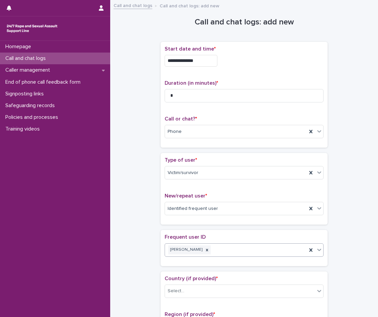
scroll to position [100, 0]
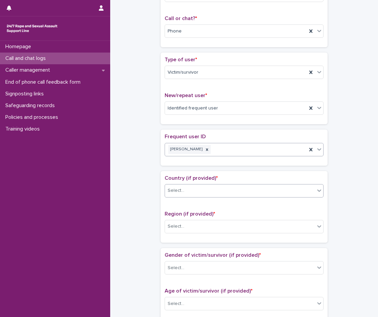
click at [189, 194] on div "Select..." at bounding box center [240, 190] width 150 height 11
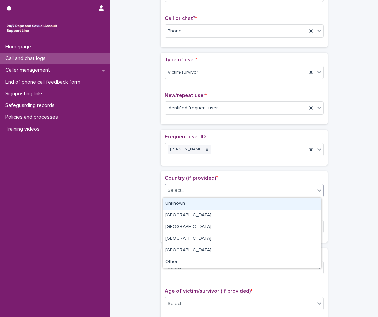
drag, startPoint x: 196, startPoint y: 209, endPoint x: 196, endPoint y: 204, distance: 5.0
click at [196, 204] on div "Unknown" at bounding box center [242, 204] width 158 height 12
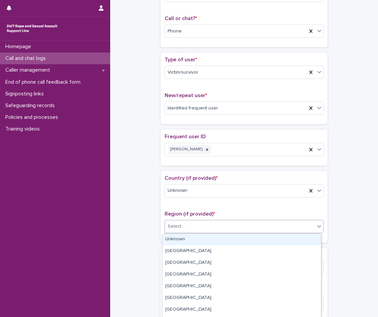
click at [195, 228] on div "Select..." at bounding box center [240, 226] width 150 height 11
click at [195, 239] on div "Unknown" at bounding box center [242, 239] width 158 height 12
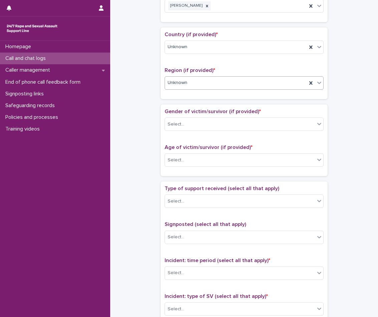
scroll to position [267, 0]
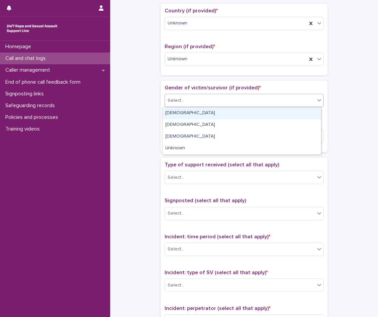
click at [200, 105] on div "Select..." at bounding box center [240, 100] width 150 height 11
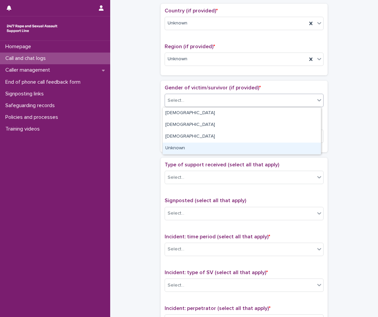
click at [193, 149] on div "Unknown" at bounding box center [242, 148] width 158 height 12
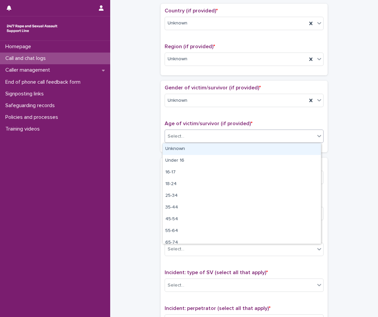
click at [199, 133] on div "Select..." at bounding box center [240, 136] width 150 height 11
click at [202, 143] on div "Unknown" at bounding box center [242, 149] width 158 height 12
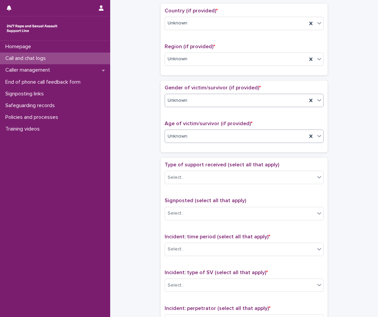
click at [208, 104] on div "Unknown" at bounding box center [236, 100] width 142 height 11
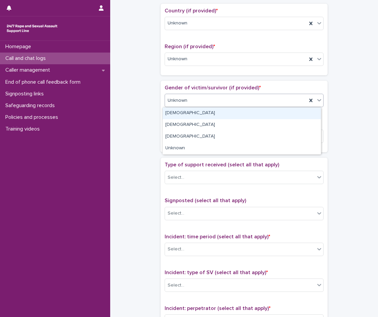
click at [203, 111] on div "[DEMOGRAPHIC_DATA]" at bounding box center [242, 113] width 158 height 12
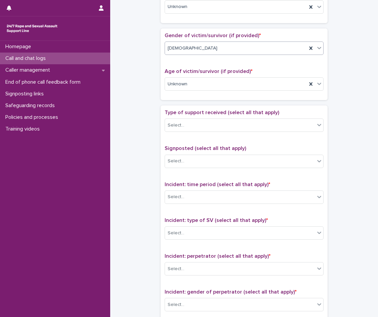
scroll to position [334, 0]
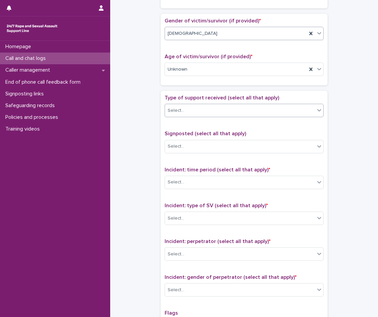
click at [207, 116] on div "Select..." at bounding box center [244, 110] width 159 height 13
click at [207, 109] on icon at bounding box center [209, 110] width 5 height 5
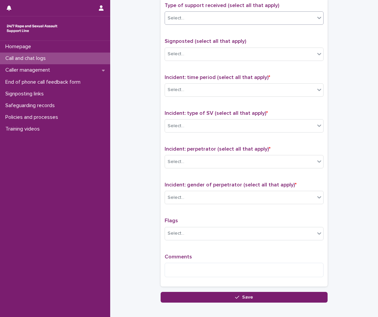
scroll to position [435, 0]
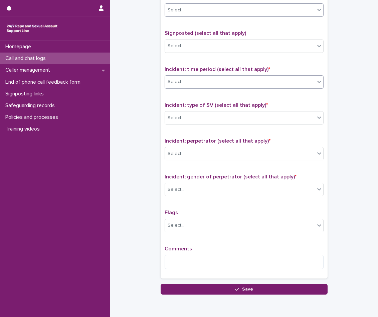
click at [220, 80] on div "Select..." at bounding box center [240, 81] width 150 height 11
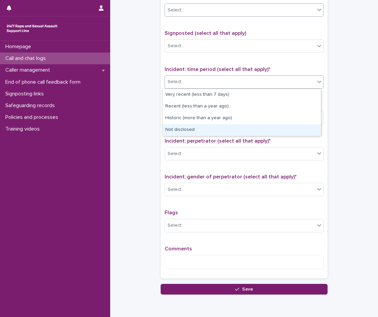
click at [207, 129] on div "Not disclosed" at bounding box center [242, 130] width 158 height 12
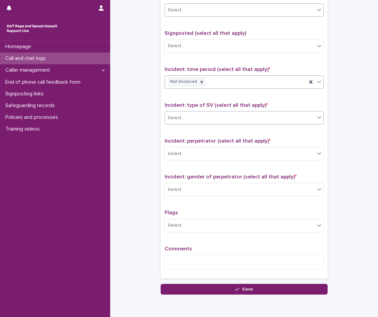
click at [222, 120] on div "Select..." at bounding box center [240, 117] width 150 height 11
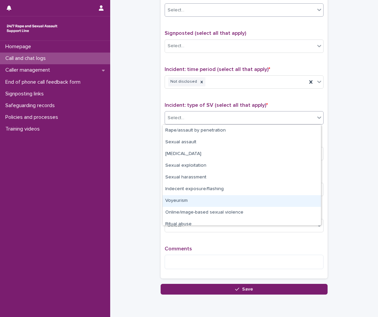
scroll to position [17, 0]
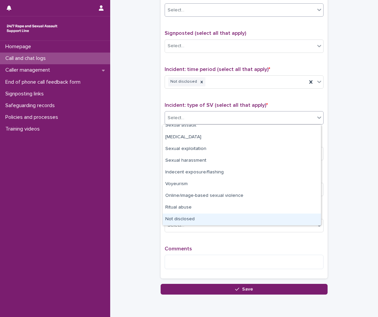
click at [199, 220] on div "Not disclosed" at bounding box center [242, 219] width 158 height 12
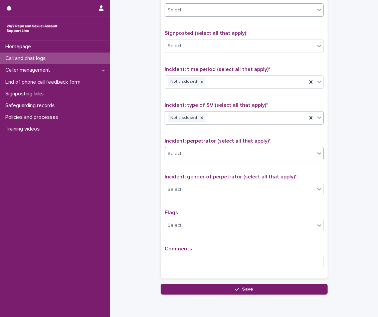
click at [218, 156] on div "Select..." at bounding box center [240, 153] width 150 height 11
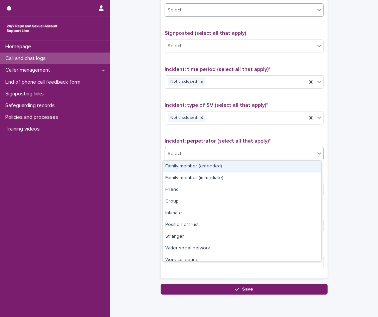
scroll to position [28, 0]
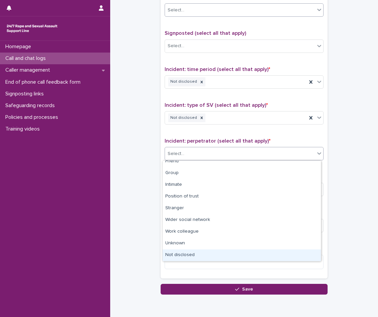
click at [204, 252] on div "Not disclosed" at bounding box center [242, 255] width 158 height 12
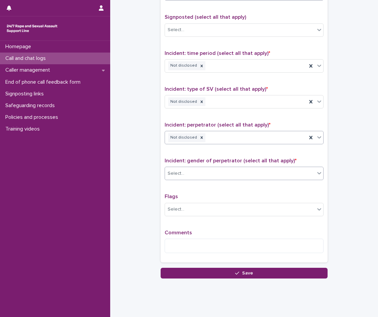
scroll to position [465, 0]
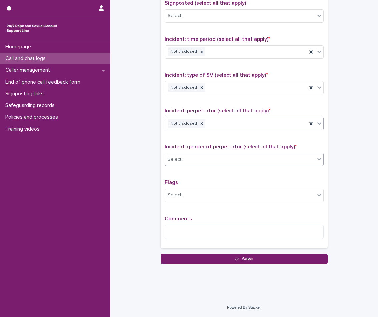
click at [222, 154] on div "Select..." at bounding box center [240, 159] width 150 height 11
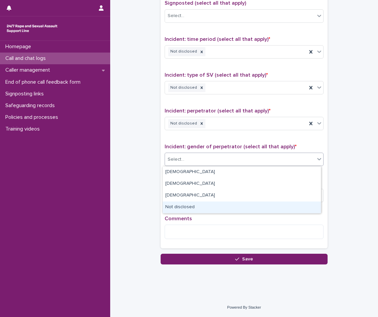
click at [213, 205] on div "Not disclosed" at bounding box center [242, 207] width 158 height 12
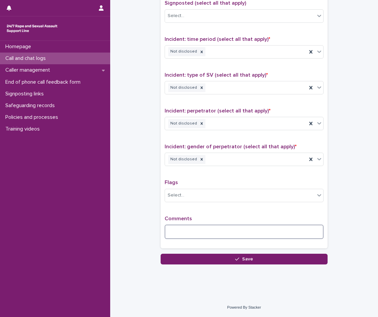
click at [180, 234] on textarea at bounding box center [244, 231] width 159 height 14
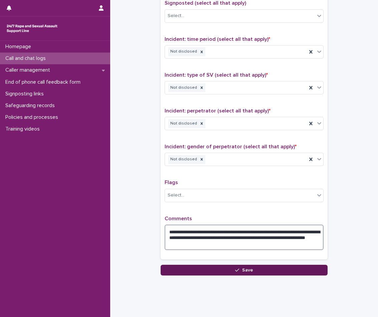
type textarea "**********"
click at [235, 270] on icon "button" at bounding box center [237, 269] width 4 height 5
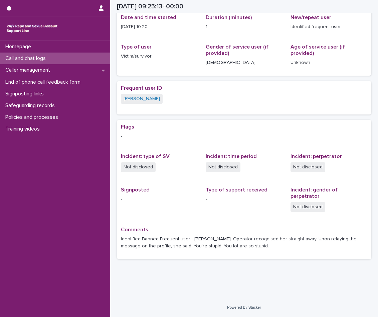
scroll to position [58, 0]
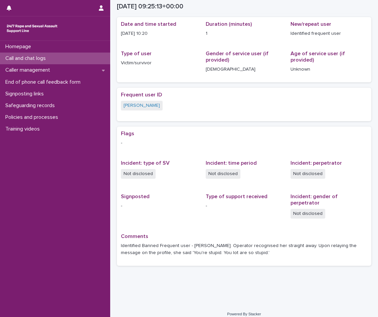
click at [46, 54] on div "Call and chat logs" at bounding box center [55, 58] width 110 height 12
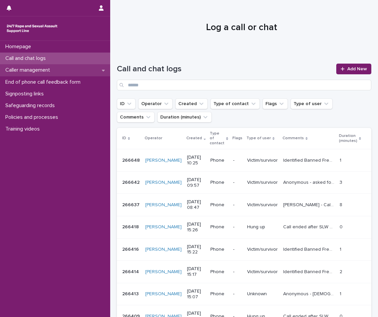
click at [61, 75] on div "Caller management" at bounding box center [55, 70] width 110 height 12
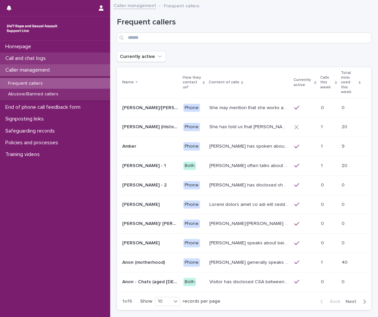
click at [45, 54] on div "Call and chat logs" at bounding box center [55, 58] width 110 height 12
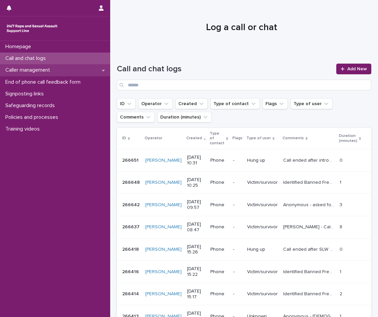
click at [66, 71] on div "Caller management" at bounding box center [55, 70] width 110 height 12
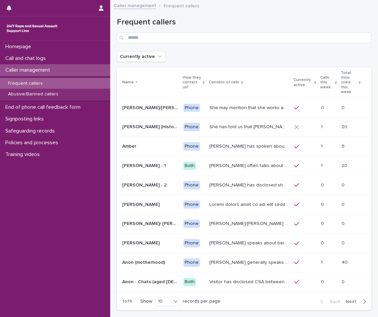
click at [59, 86] on div "Frequent callers" at bounding box center [55, 83] width 110 height 11
click at [352, 294] on div "Back Next" at bounding box center [343, 301] width 56 height 17
click at [350, 299] on span "Next" at bounding box center [353, 301] width 15 height 5
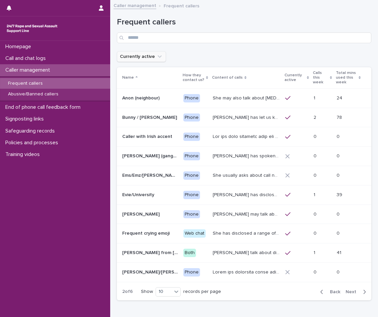
click at [155, 62] on button "Currently active" at bounding box center [141, 56] width 49 height 11
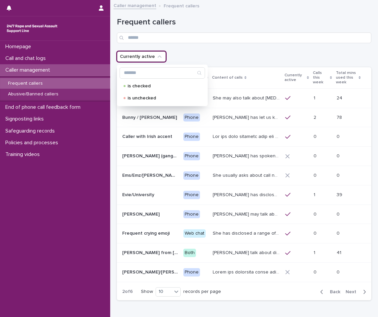
click at [155, 62] on button "Currently active" at bounding box center [141, 56] width 49 height 11
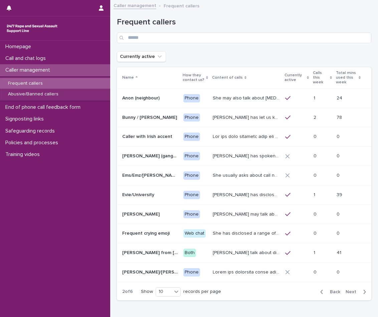
drag, startPoint x: 66, startPoint y: 83, endPoint x: 299, endPoint y: 62, distance: 233.9
click at [66, 83] on div "Frequent callers" at bounding box center [55, 83] width 110 height 11
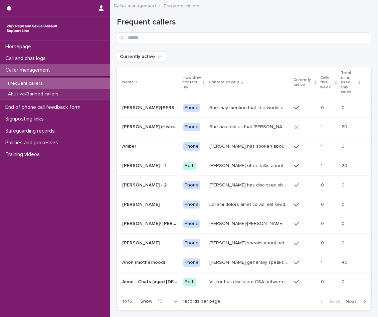
click at [185, 78] on p "How they contact us?" at bounding box center [192, 82] width 18 height 17
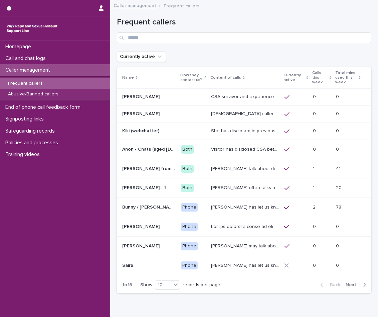
click at [248, 45] on div "Frequent callers" at bounding box center [244, 27] width 255 height 47
click at [251, 27] on div "Frequent callers" at bounding box center [244, 30] width 255 height 26
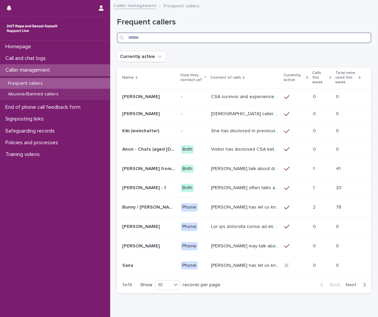
click at [247, 36] on input "Search" at bounding box center [244, 37] width 255 height 11
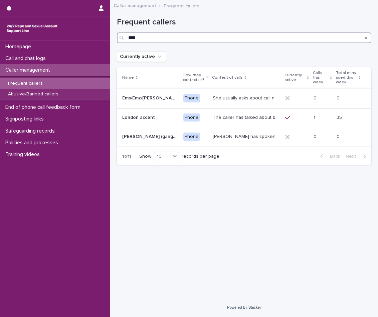
type input "****"
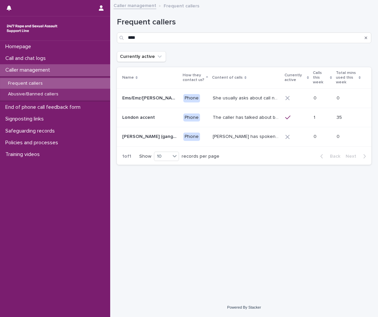
click at [213, 100] on p "She usually asks about call notes and what the content will be at the start of …" at bounding box center [247, 97] width 69 height 7
click at [222, 116] on p "The caller has talked about being paid for sex with older men. Gang ‘leaders’ a…" at bounding box center [247, 116] width 69 height 7
click at [195, 131] on td "Phone" at bounding box center [195, 136] width 29 height 19
click at [77, 97] on div "Abusive/Banned callers" at bounding box center [55, 94] width 110 height 11
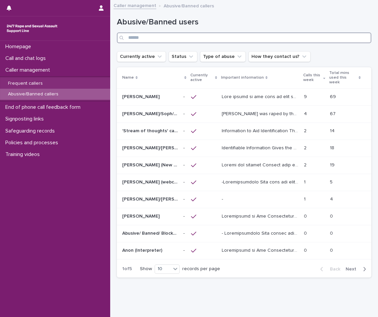
click at [190, 38] on input "Search" at bounding box center [244, 37] width 255 height 11
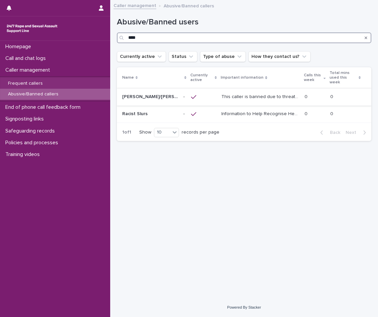
type input "****"
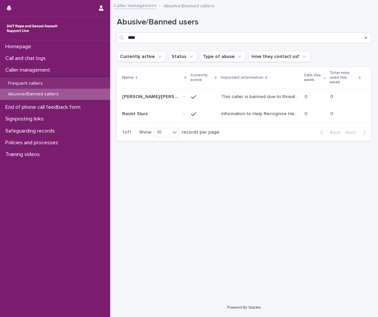
click at [208, 97] on div at bounding box center [203, 96] width 25 height 11
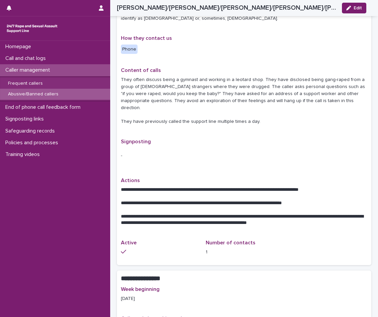
scroll to position [201, 0]
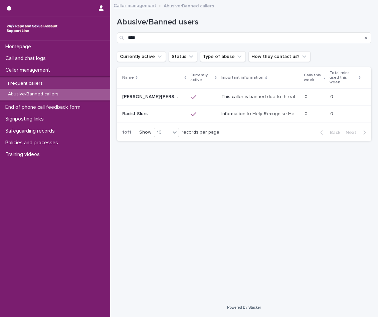
click at [207, 113] on div at bounding box center [203, 113] width 25 height 11
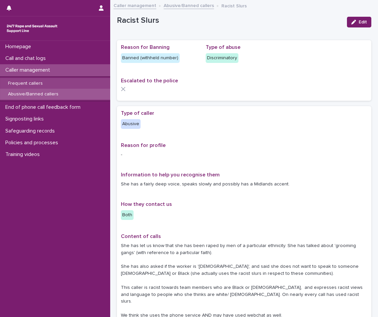
click at [43, 79] on div "Frequent callers" at bounding box center [55, 83] width 110 height 11
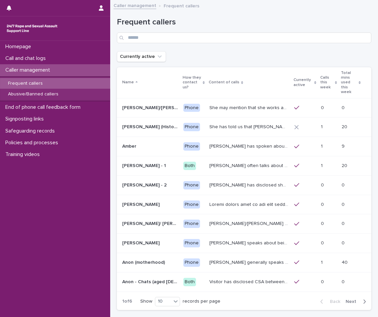
click at [211, 161] on p "[PERSON_NAME] often talks about being raped a night before or [DATE] or a month…" at bounding box center [250, 164] width 81 height 7
click at [192, 181] on p "Phone" at bounding box center [194, 185] width 21 height 8
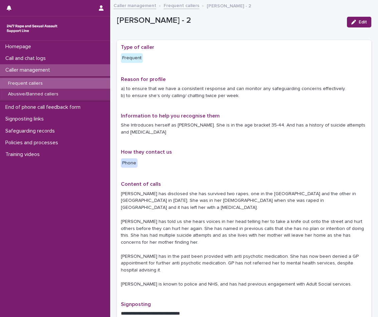
click at [30, 83] on p "Frequent callers" at bounding box center [25, 84] width 45 height 6
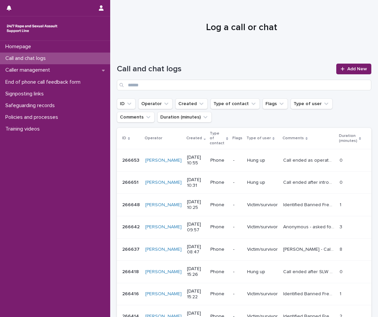
click at [231, 150] on td "-" at bounding box center [238, 160] width 14 height 22
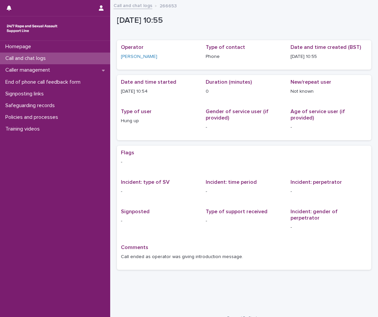
drag, startPoint x: 120, startPoint y: 250, endPoint x: 247, endPoint y: 250, distance: 127.4
click at [247, 250] on div "Flags - Incident: type of SV - Incident: time period - Incident: perpetrator - …" at bounding box center [244, 207] width 255 height 124
copy p "Call ended as operator was giving introduction message."
